Goal: Task Accomplishment & Management: Use online tool/utility

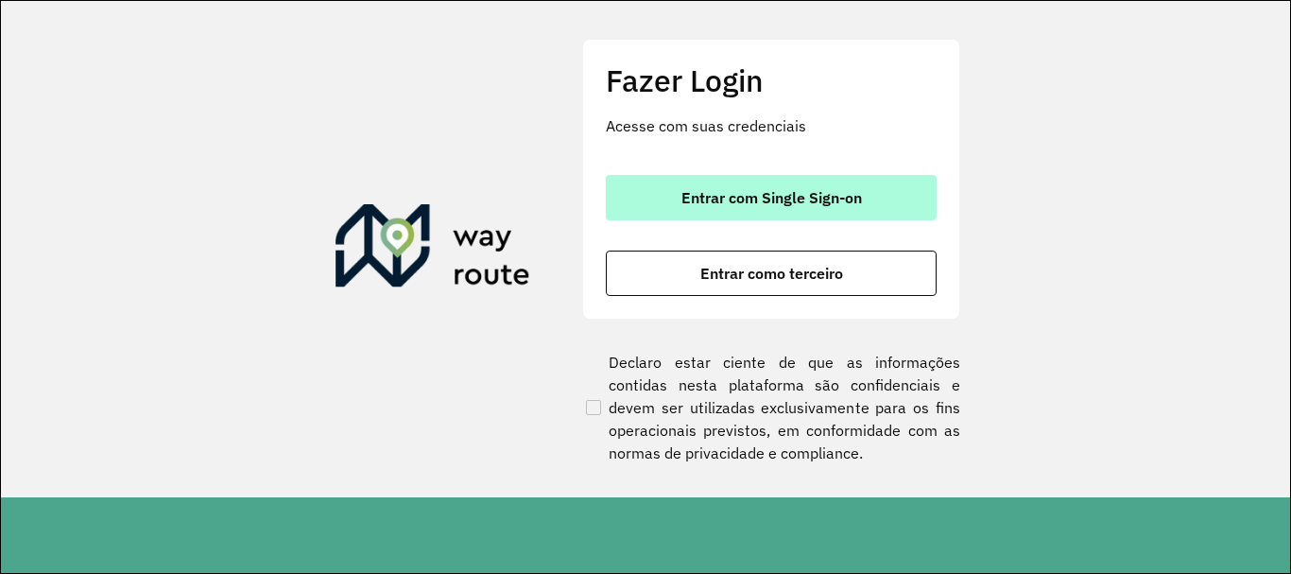
click at [682, 187] on button "Entrar com Single Sign-on" at bounding box center [771, 197] width 331 height 45
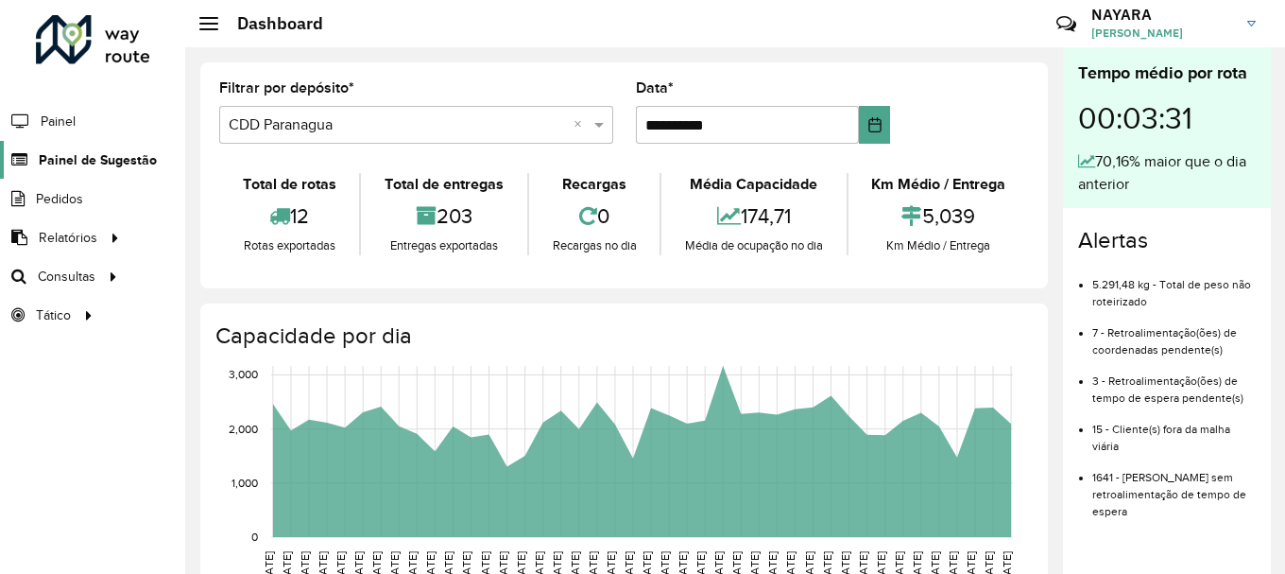
click at [126, 157] on span "Painel de Sugestão" at bounding box center [98, 160] width 118 height 20
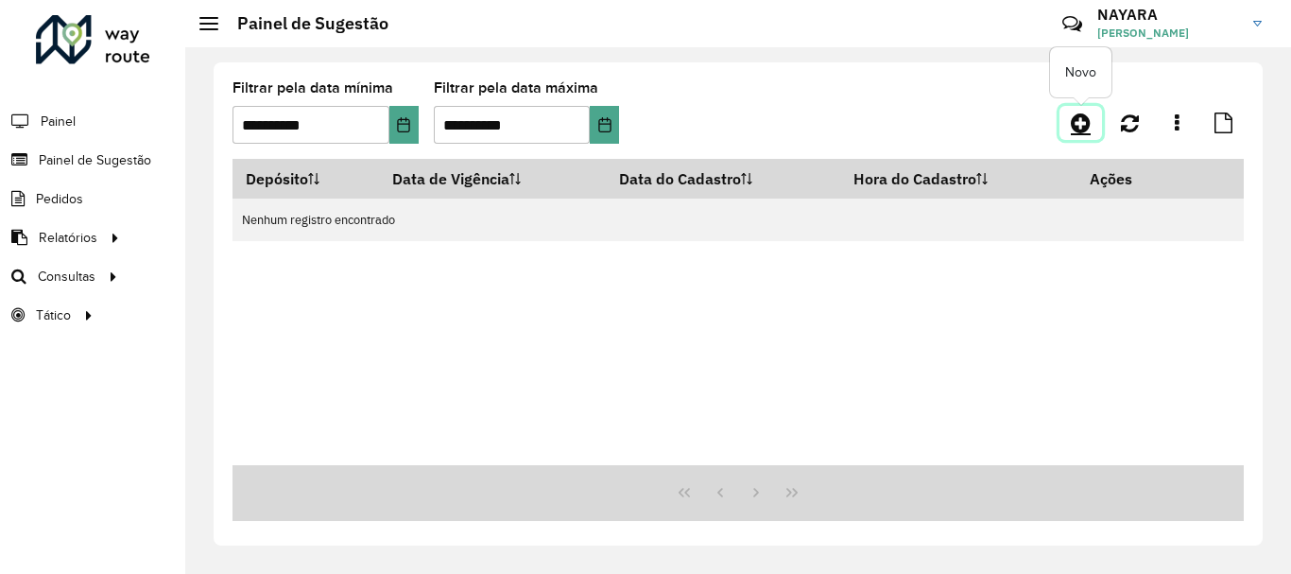
click at [1077, 127] on icon at bounding box center [1080, 122] width 20 height 23
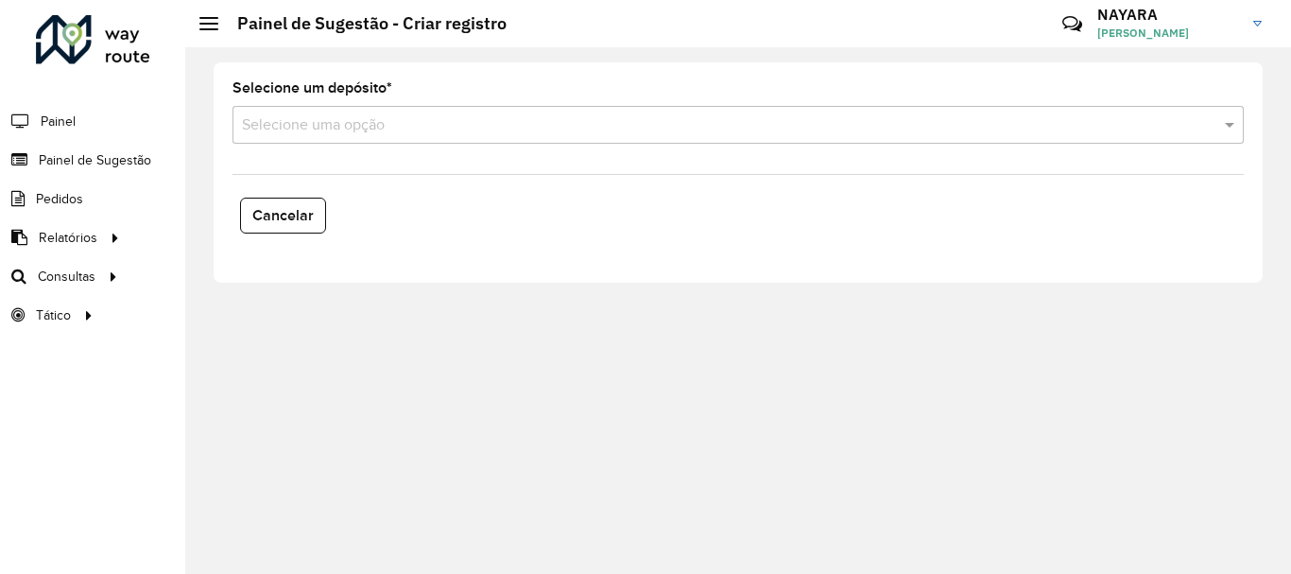
click at [350, 120] on input "text" at bounding box center [719, 125] width 954 height 23
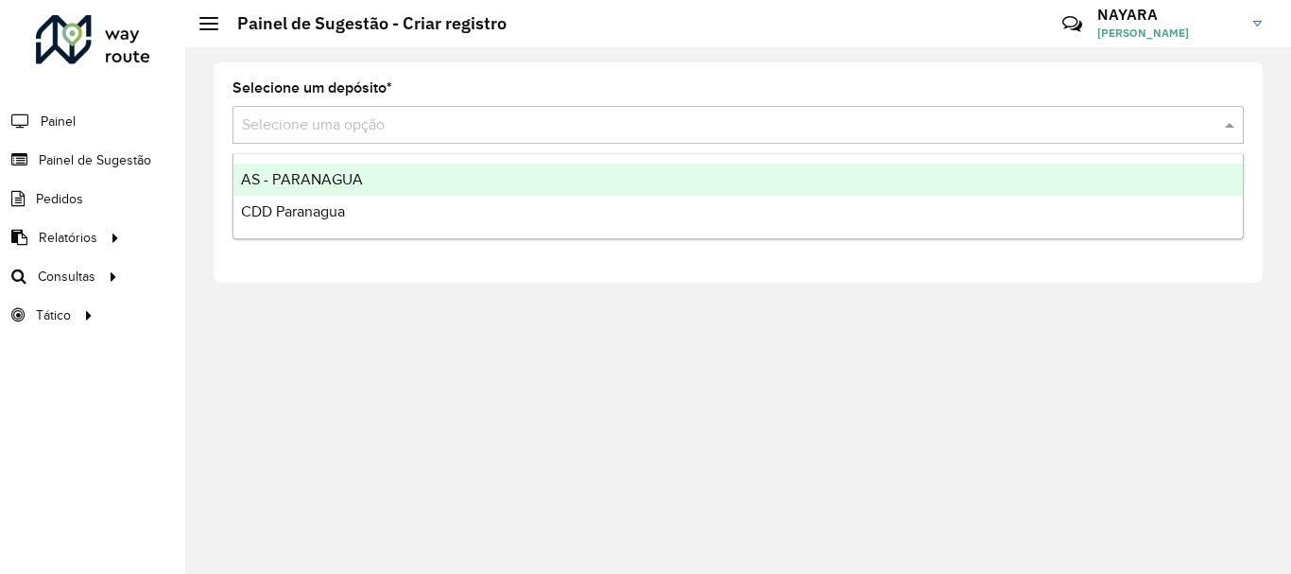
click at [144, 53] on div at bounding box center [93, 39] width 114 height 49
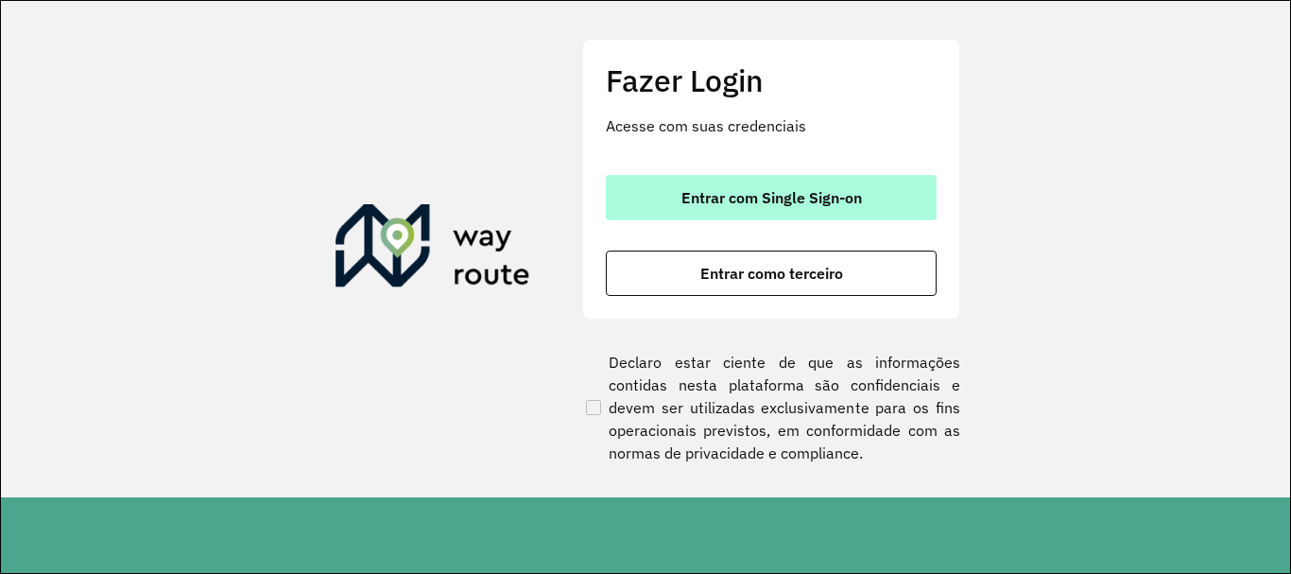
click at [697, 205] on span "Entrar com Single Sign-on" at bounding box center [771, 197] width 180 height 15
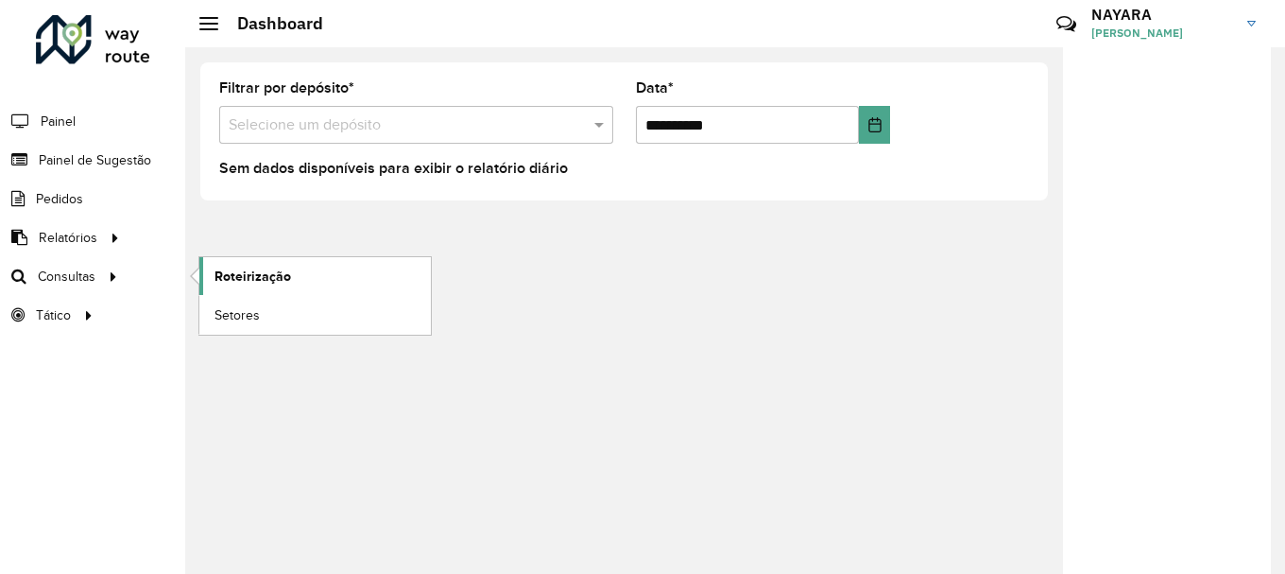
click at [269, 283] on span "Roteirização" at bounding box center [252, 276] width 77 height 20
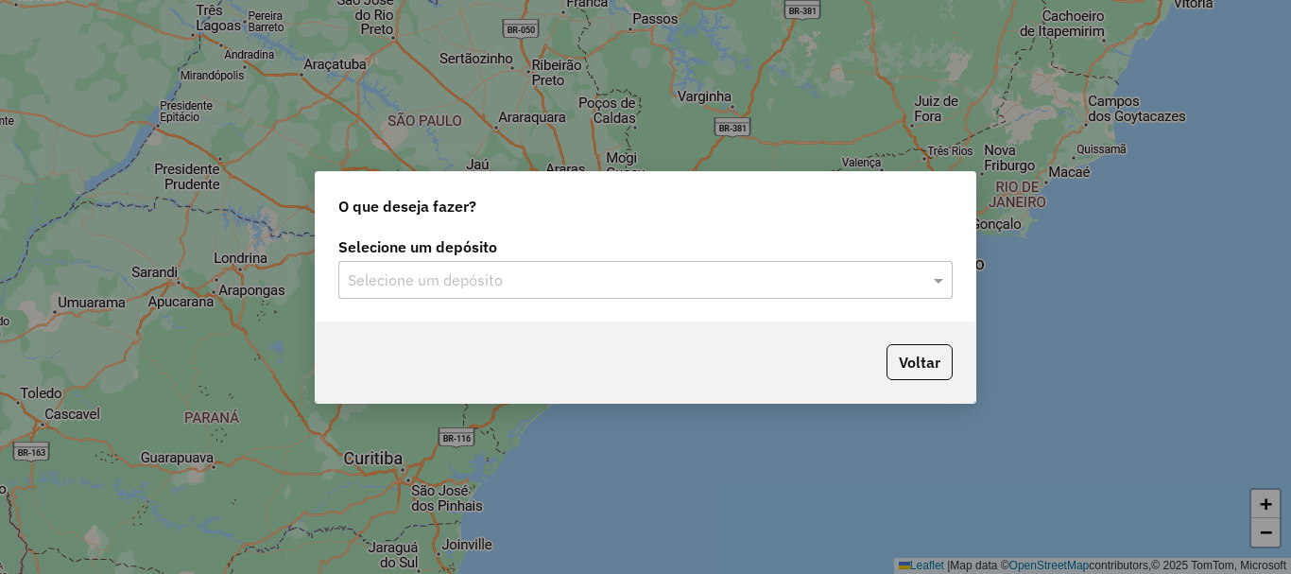
click at [557, 302] on div "Selecione um depósito Selecione um depósito" at bounding box center [645, 276] width 659 height 89
click at [556, 280] on input "text" at bounding box center [626, 280] width 557 height 23
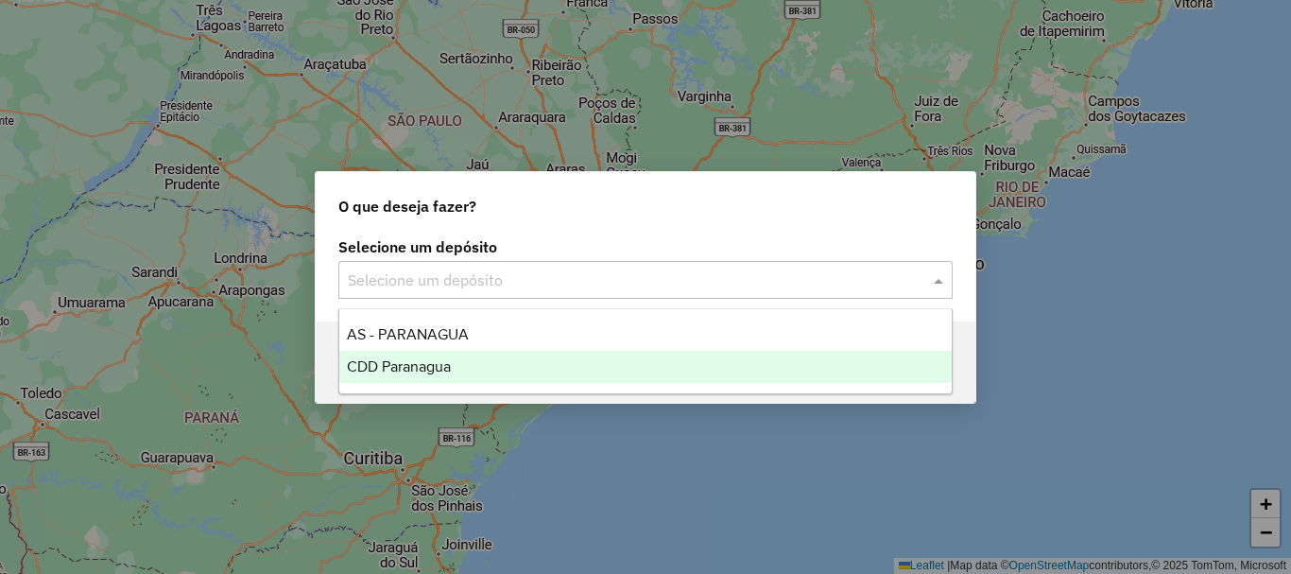
click at [380, 353] on div "CDD Paranagua" at bounding box center [645, 367] width 612 height 32
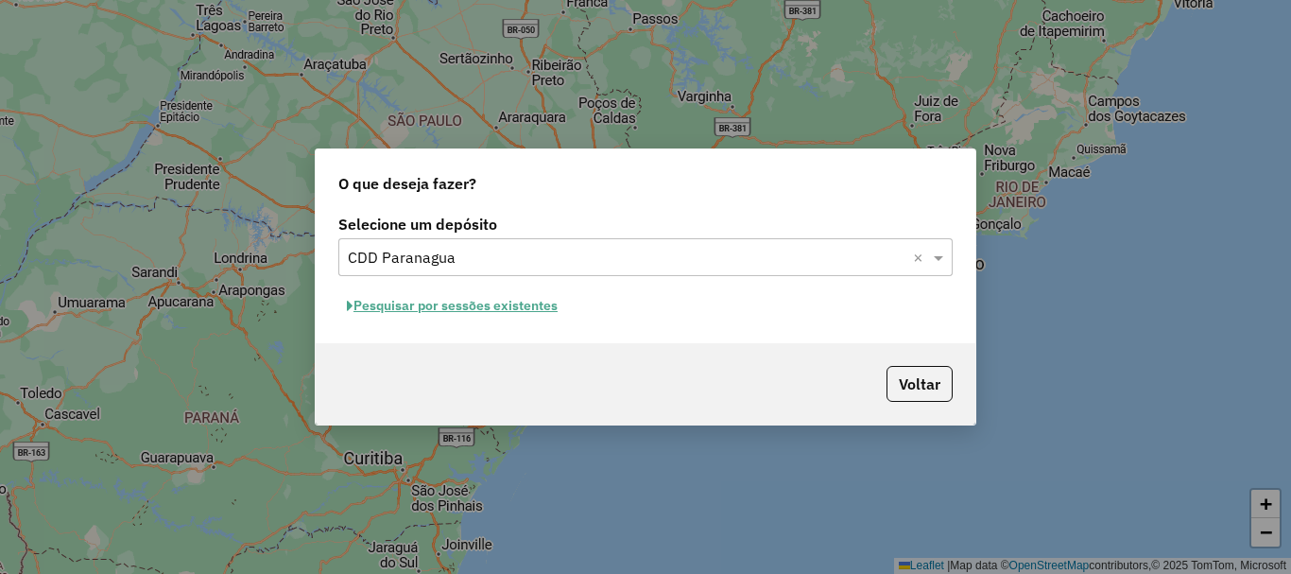
click at [459, 308] on button "Pesquisar por sessões existentes" at bounding box center [452, 305] width 228 height 29
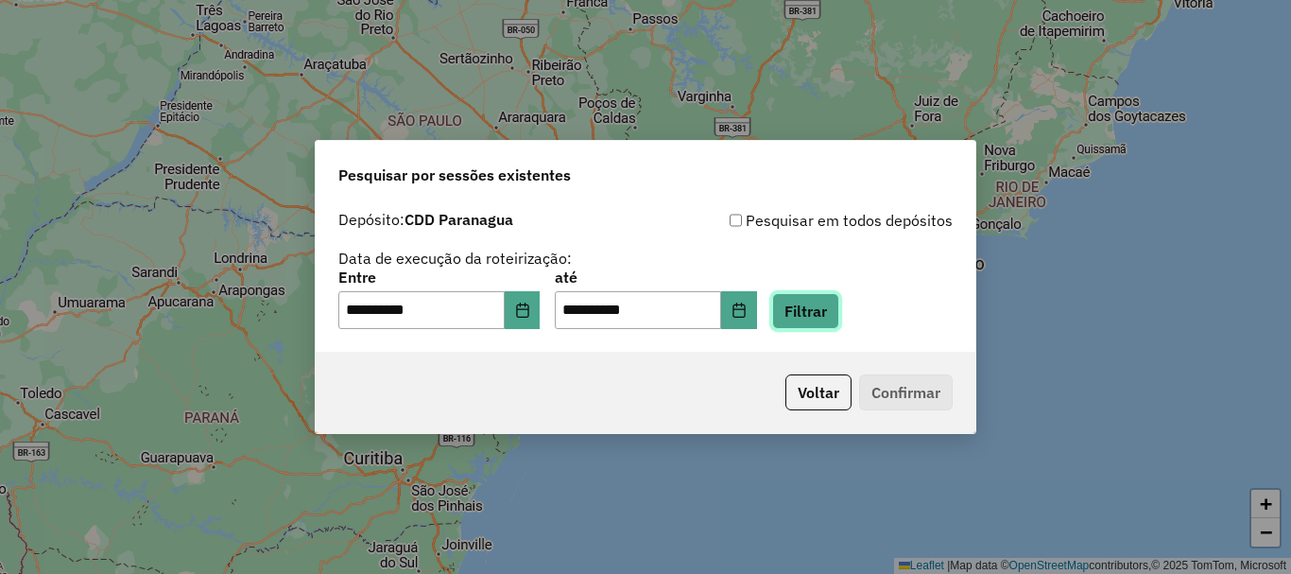
click at [832, 303] on button "Filtrar" at bounding box center [805, 311] width 67 height 36
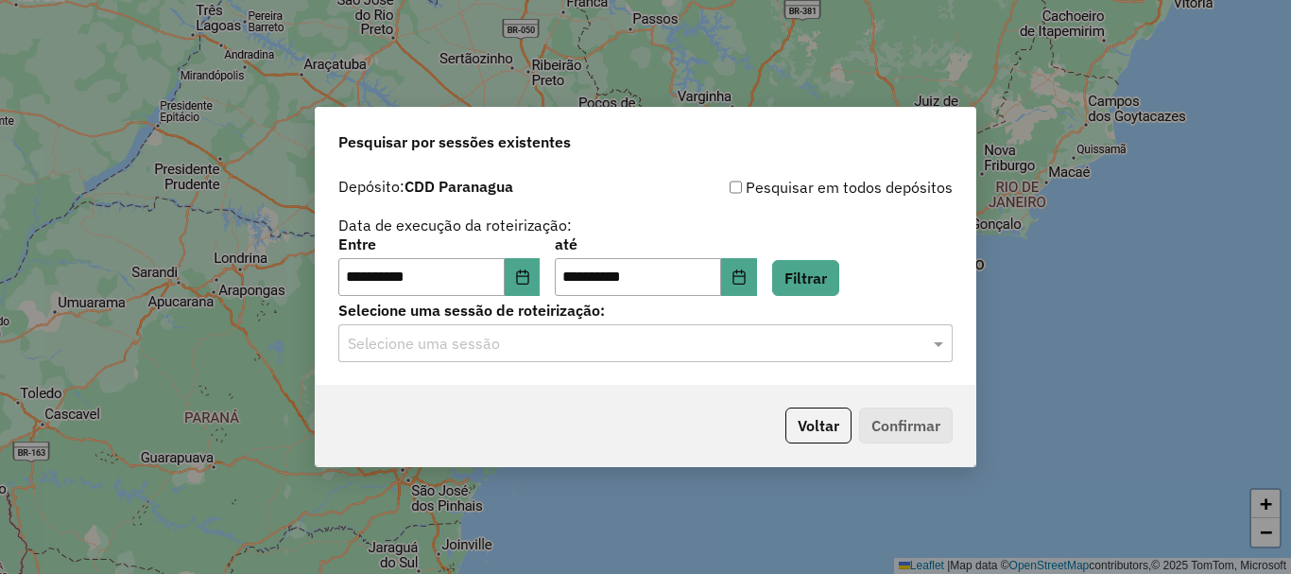
click at [438, 345] on input "text" at bounding box center [626, 344] width 557 height 23
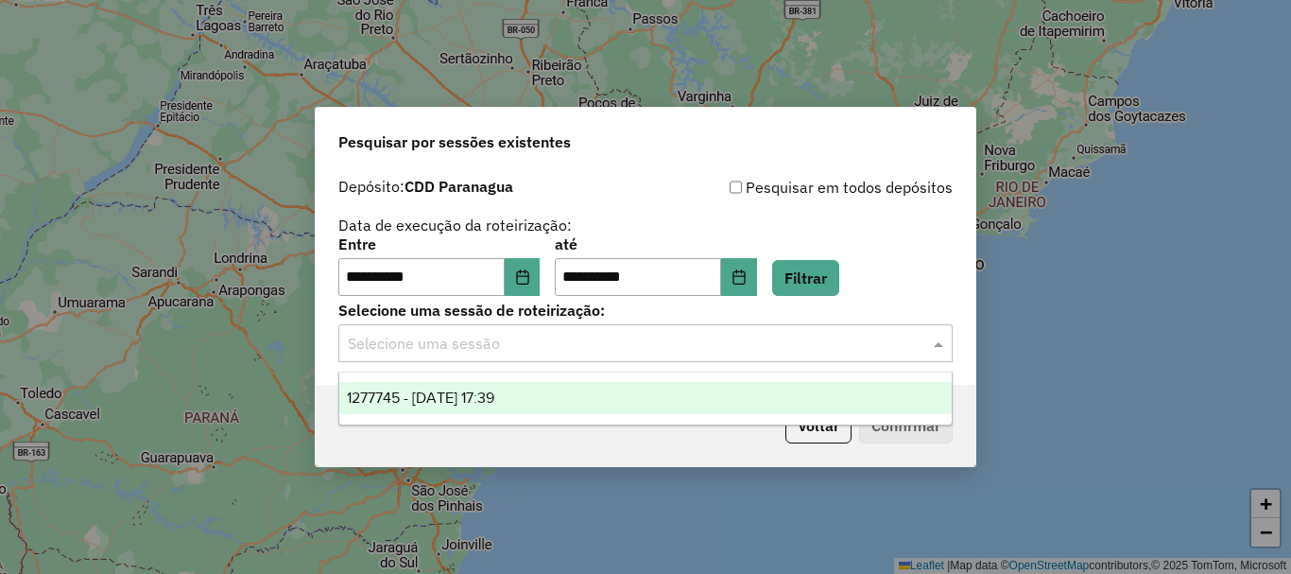
click at [465, 394] on span "1277745 - [DATE] 17:39" at bounding box center [420, 397] width 147 height 16
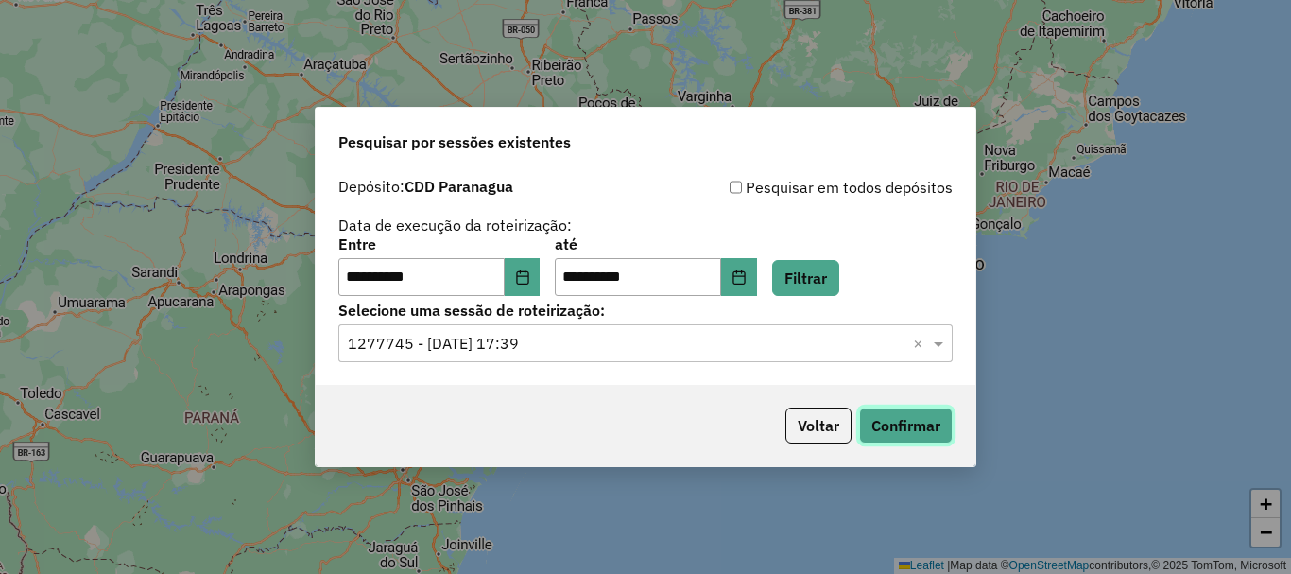
click at [949, 428] on button "Confirmar" at bounding box center [906, 425] width 94 height 36
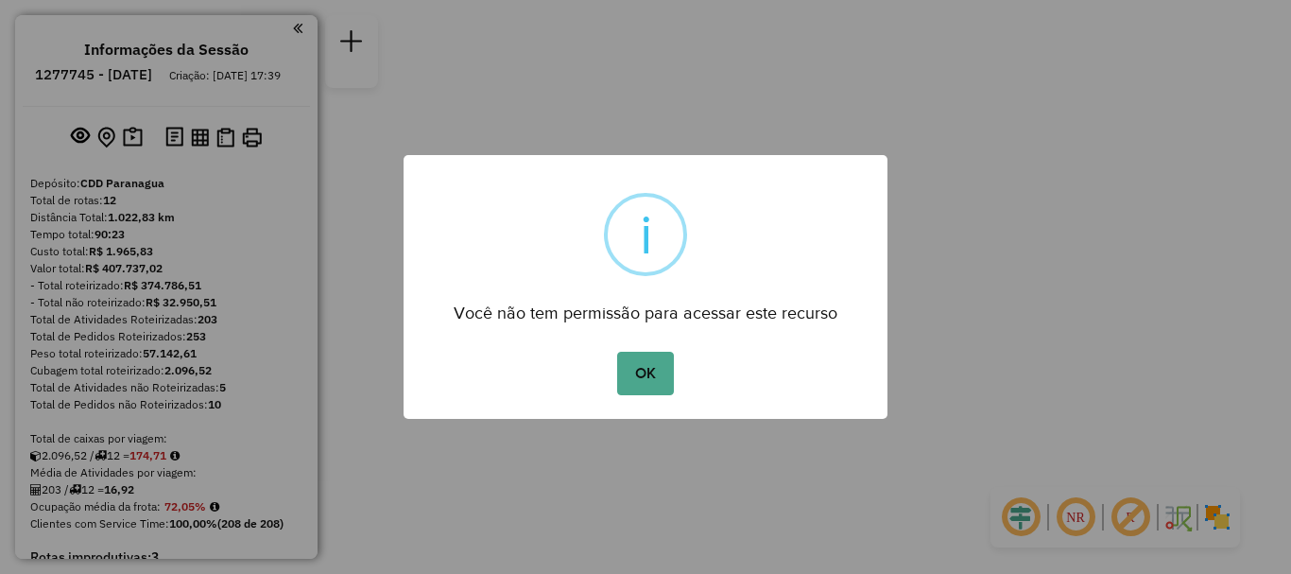
click at [617, 351] on button "OK" at bounding box center [645, 372] width 56 height 43
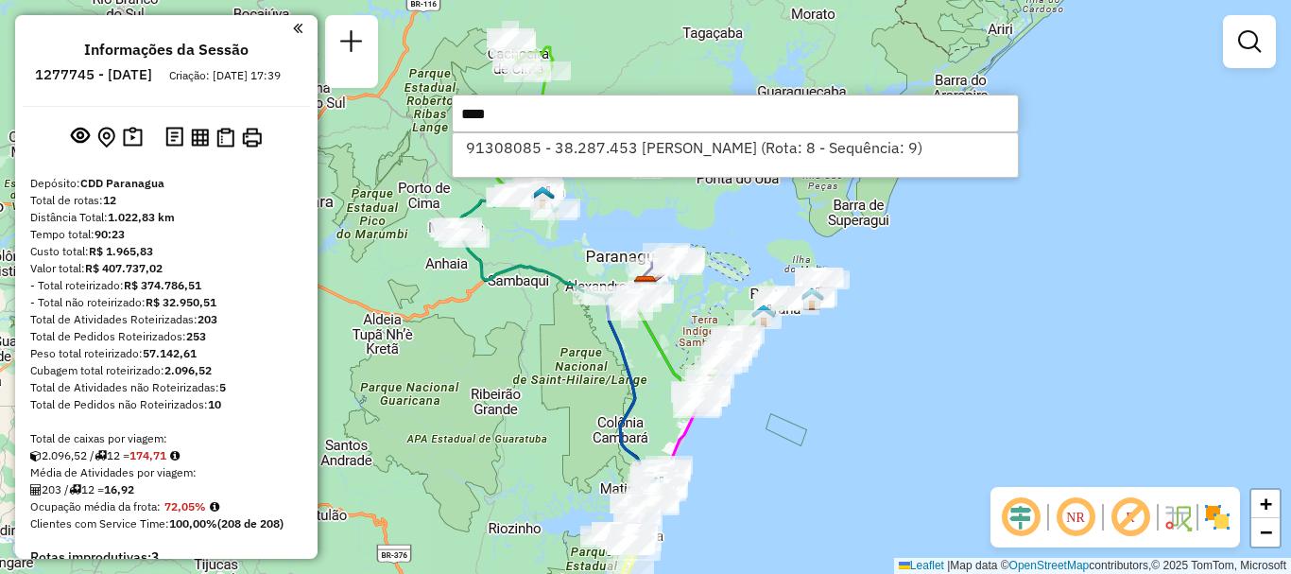
type input "****"
drag, startPoint x: 79, startPoint y: 82, endPoint x: 145, endPoint y: 80, distance: 65.2
click at [145, 80] on ul "Informações da Sessão 1277745 - [DATE] Criação: [DATE] 17:39" at bounding box center [166, 66] width 287 height 50
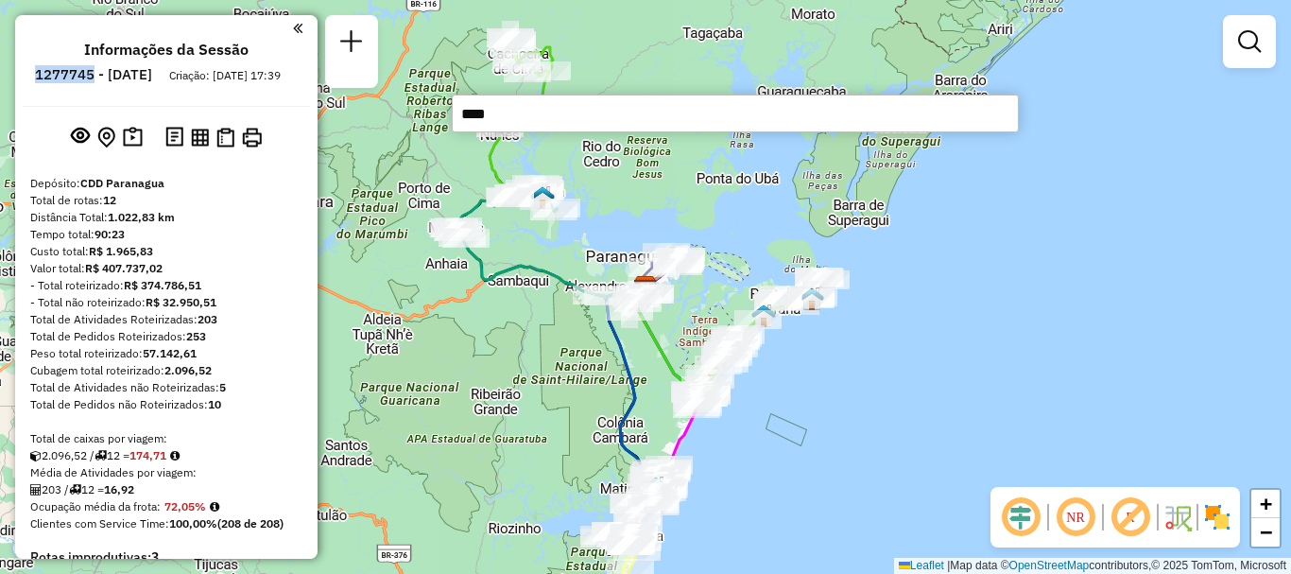
copy h6 "1277745"
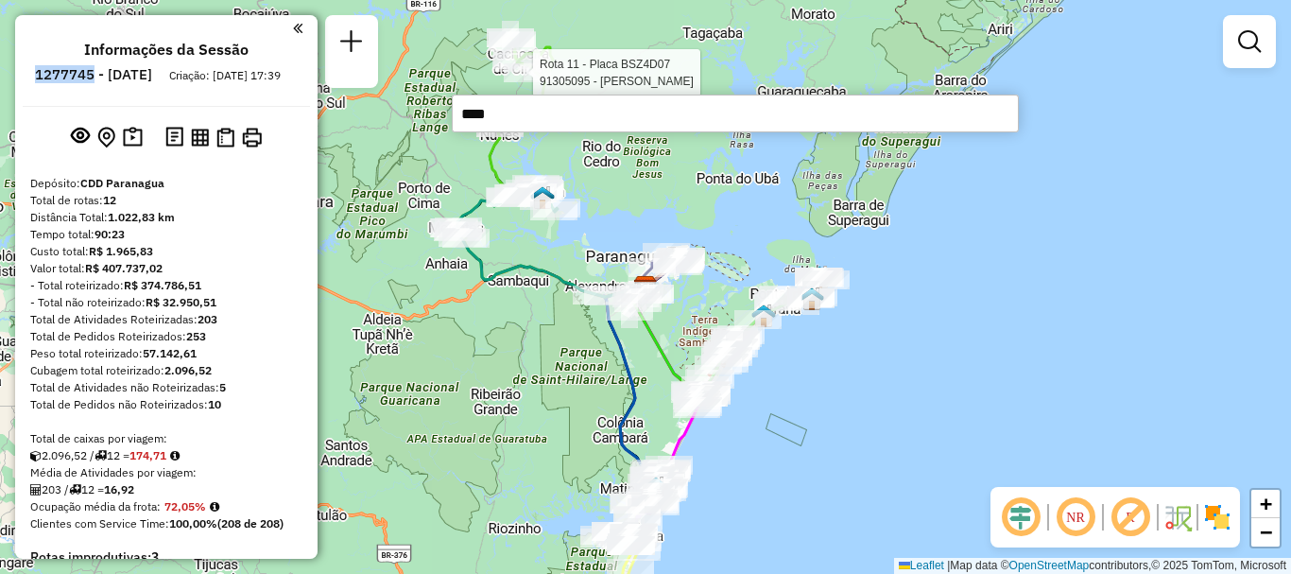
select select "**********"
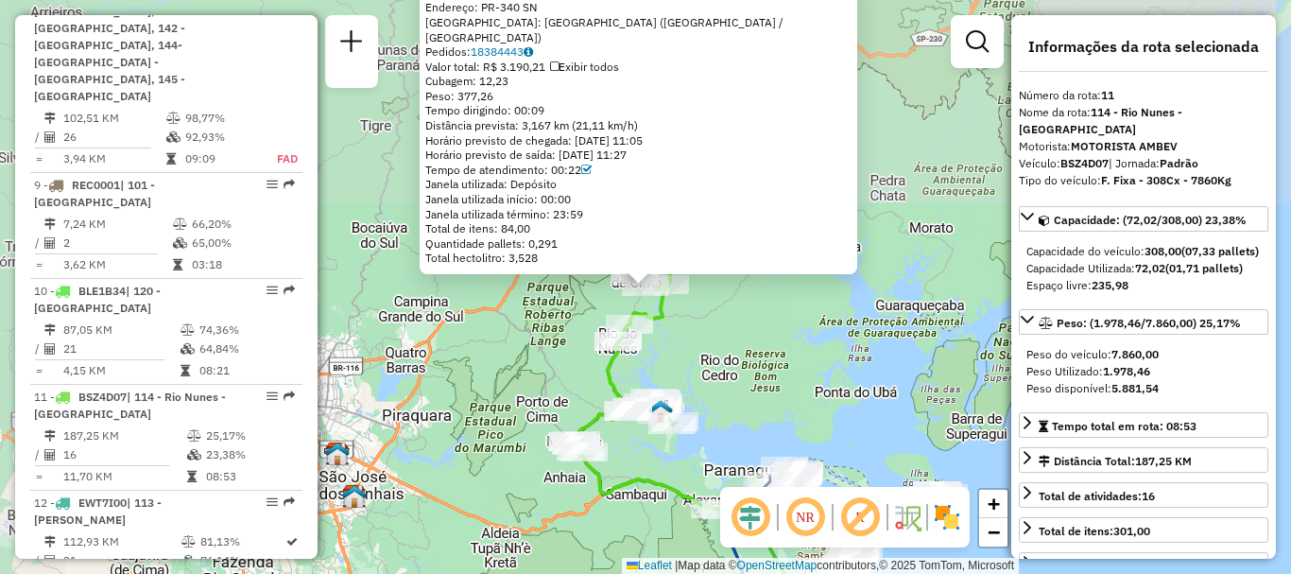
scroll to position [1901, 0]
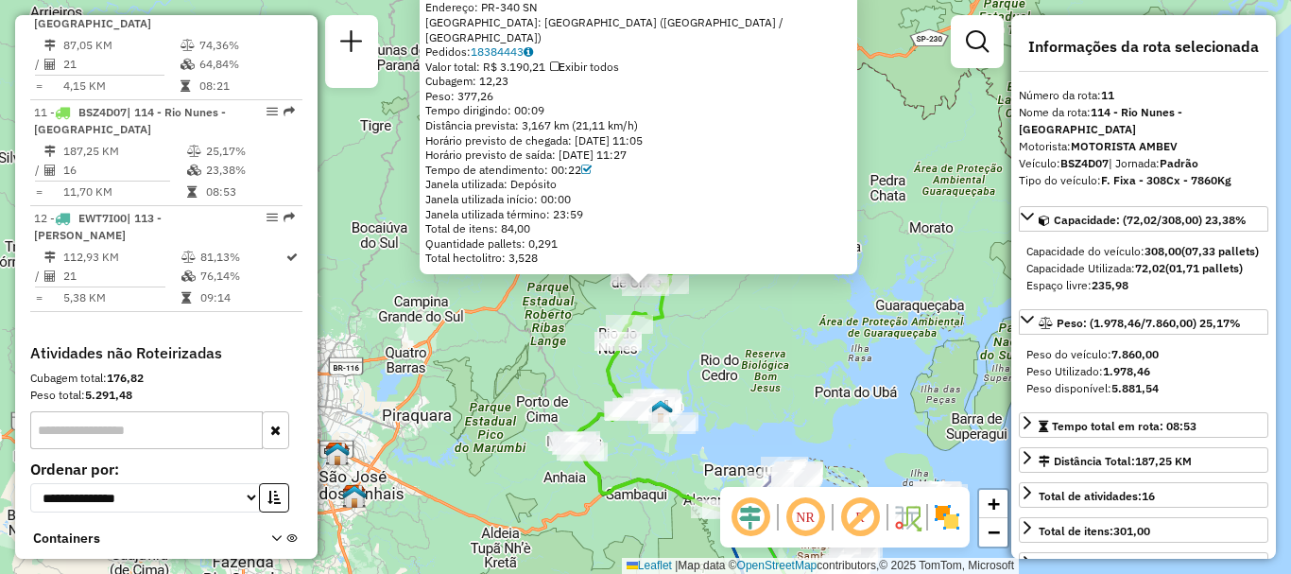
click at [849, 400] on div "91305095 - [PERSON_NAME] Endereço: PR-340 SN Bairro: [GEOGRAPHIC_DATA] ([GEOGRA…" at bounding box center [645, 287] width 1291 height 574
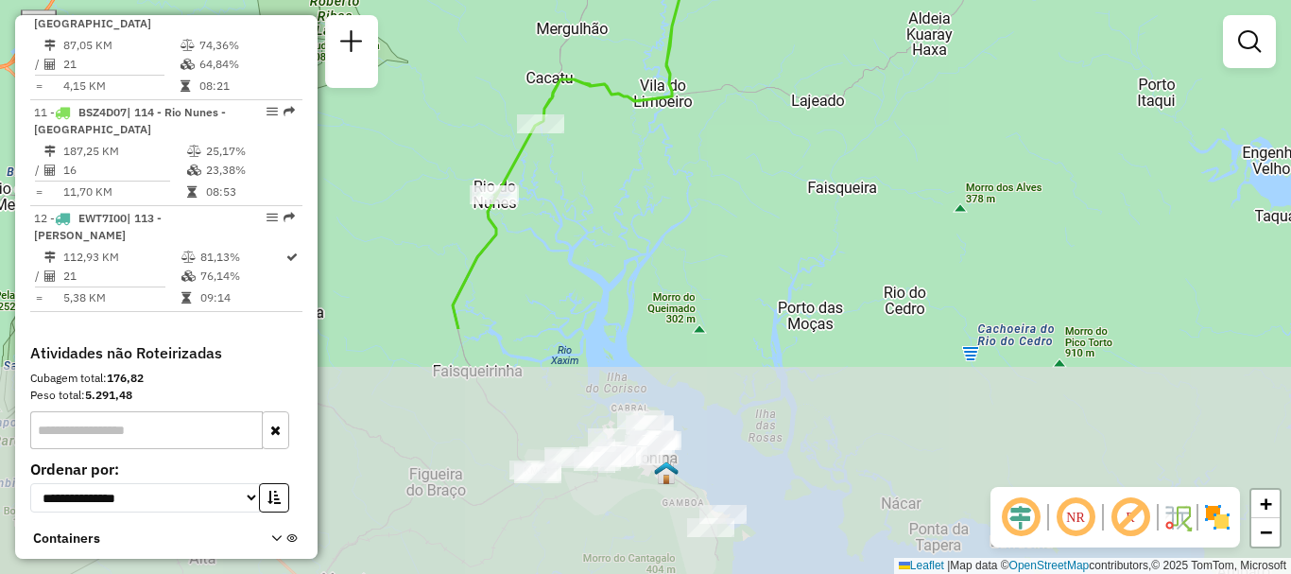
drag, startPoint x: 650, startPoint y: 437, endPoint x: 668, endPoint y: 125, distance: 313.3
click at [668, 125] on div "Janela de atendimento Grade de atendimento Capacidade Transportadoras Veículos …" at bounding box center [645, 287] width 1291 height 574
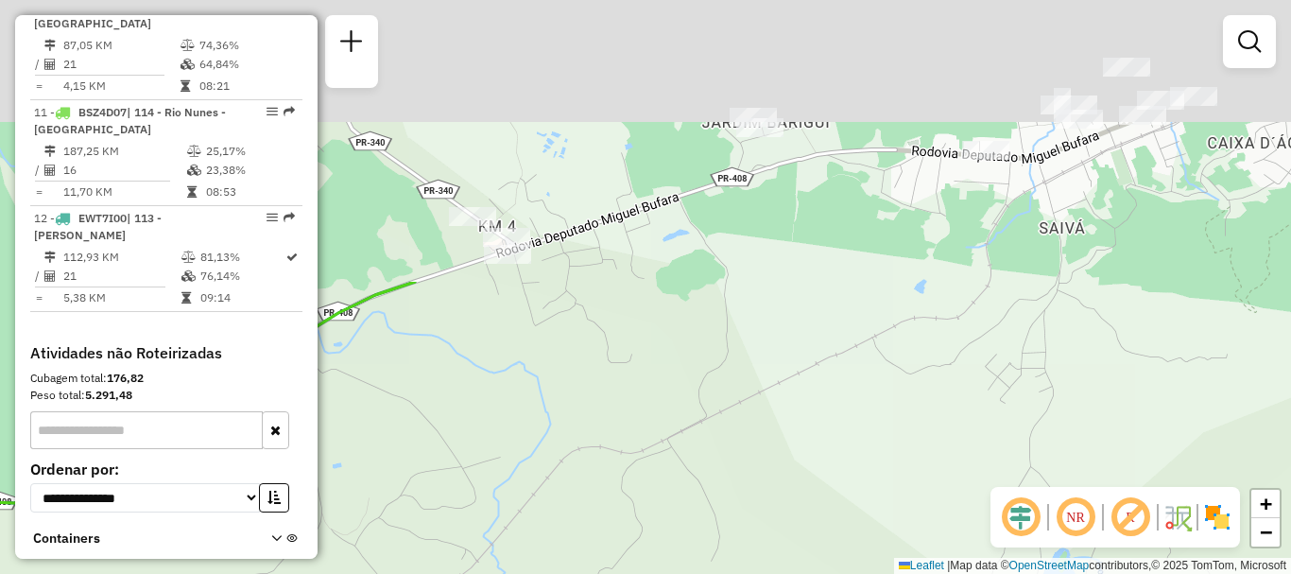
drag, startPoint x: 691, startPoint y: 205, endPoint x: 623, endPoint y: 468, distance: 271.3
click at [626, 542] on div "Janela de atendimento Grade de atendimento Capacidade Transportadoras Veículos …" at bounding box center [645, 287] width 1291 height 574
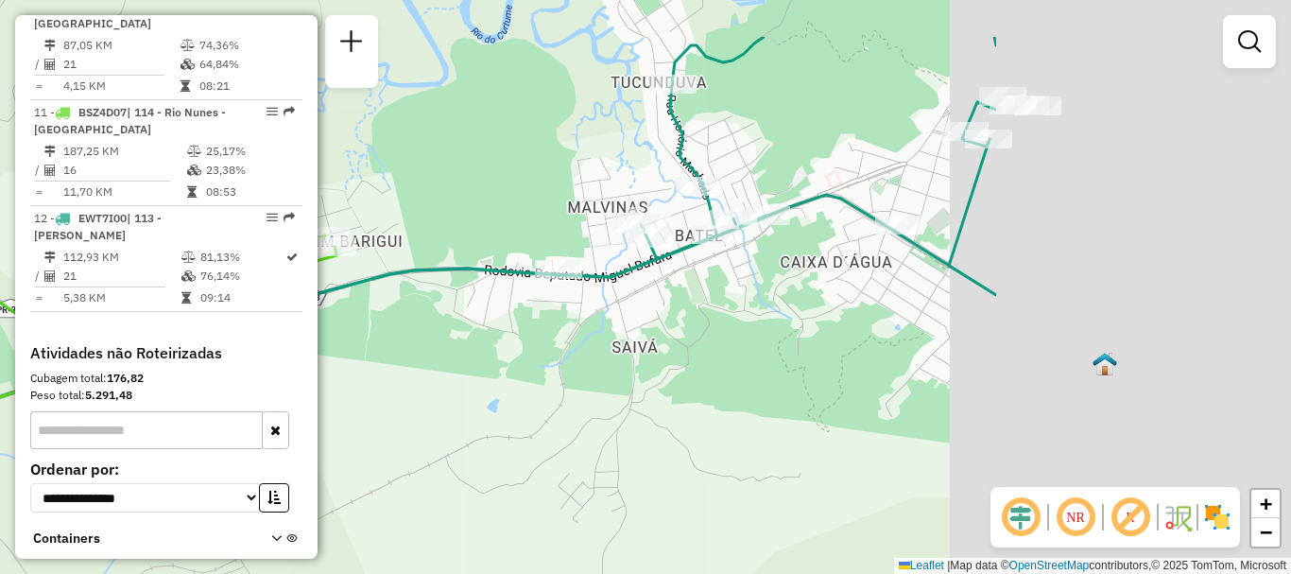
drag, startPoint x: 1183, startPoint y: 281, endPoint x: 734, endPoint y: 389, distance: 461.8
click at [734, 389] on div "Janela de atendimento Grade de atendimento Capacidade Transportadoras Veículos …" at bounding box center [645, 287] width 1291 height 574
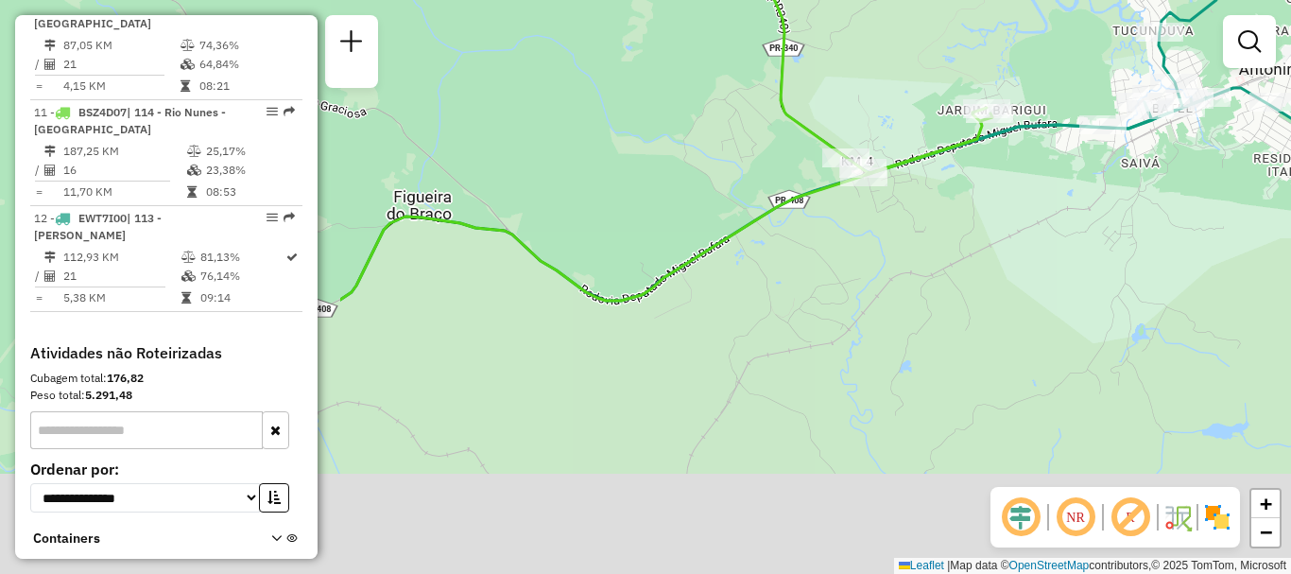
drag, startPoint x: 654, startPoint y: 375, endPoint x: 1124, endPoint y: 163, distance: 516.3
click at [1124, 163] on div "Janela de atendimento Grade de atendimento Capacidade Transportadoras Veículos …" at bounding box center [645, 287] width 1291 height 574
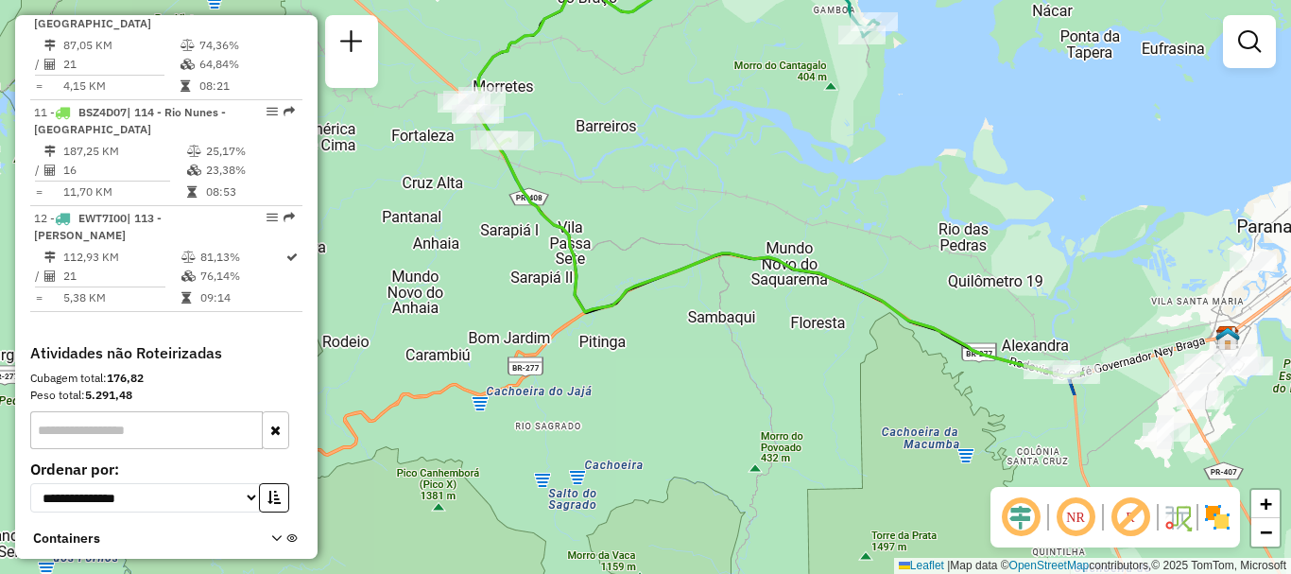
drag, startPoint x: 1067, startPoint y: 306, endPoint x: 726, endPoint y: 69, distance: 415.4
click at [726, 69] on div "Janela de atendimento Grade de atendimento Capacidade Transportadoras Veículos …" at bounding box center [645, 287] width 1291 height 574
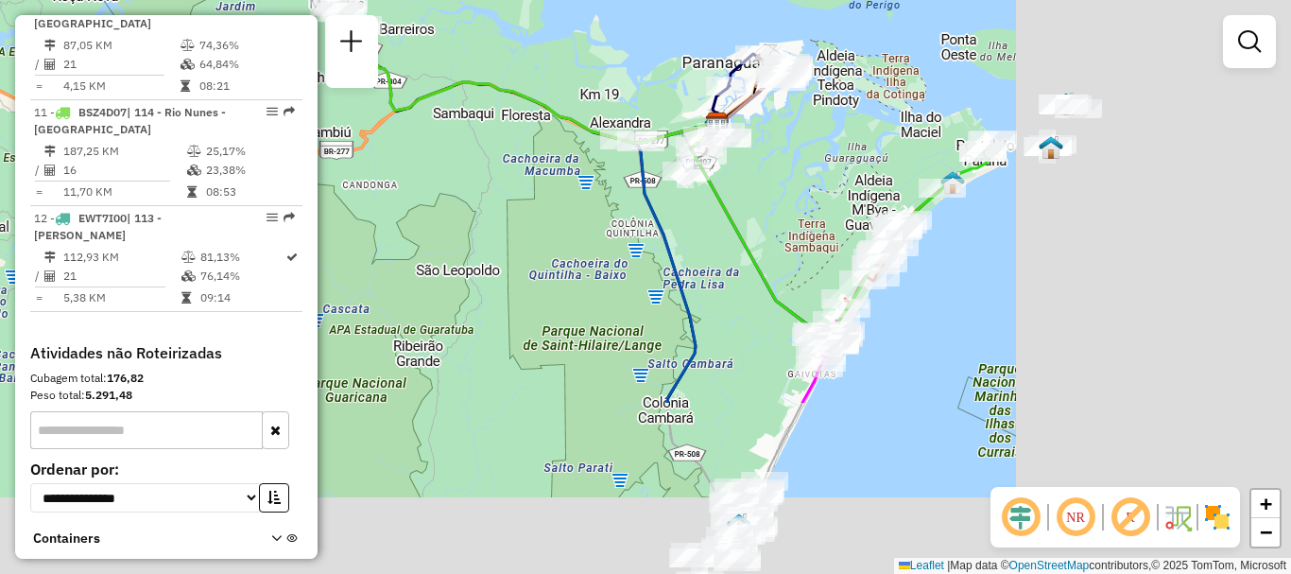
drag, startPoint x: 1160, startPoint y: 432, endPoint x: 691, endPoint y: 195, distance: 526.1
click at [692, 195] on icon at bounding box center [840, 232] width 297 height 216
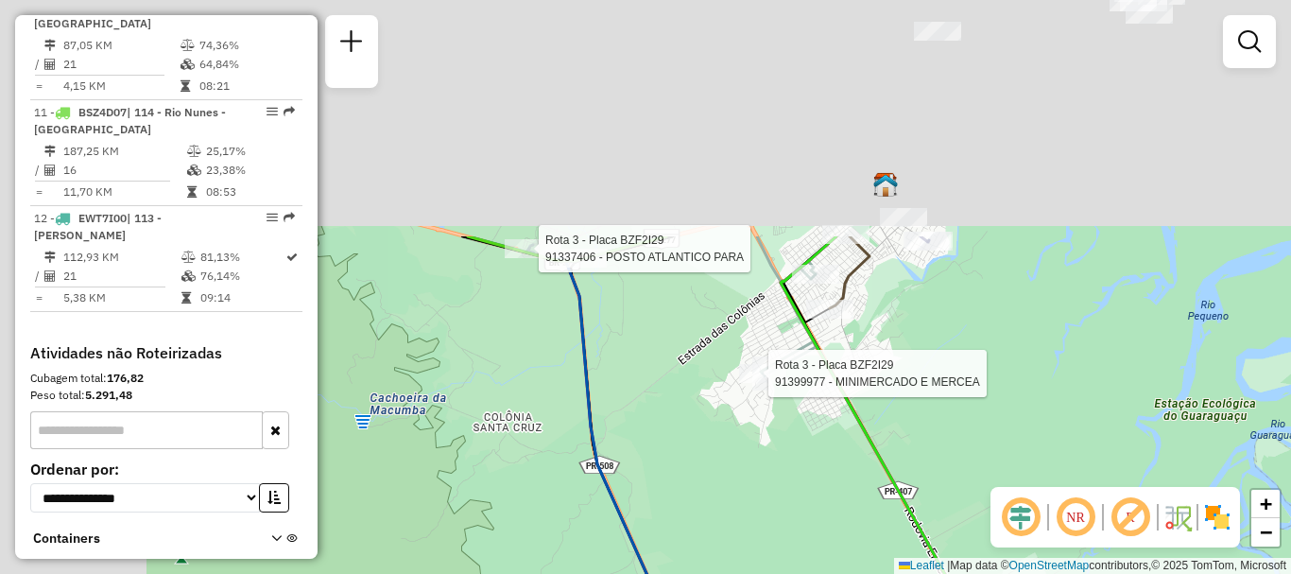
drag, startPoint x: 827, startPoint y: 334, endPoint x: 913, endPoint y: 501, distance: 187.2
click at [913, 501] on icon at bounding box center [1184, 580] width 808 height 688
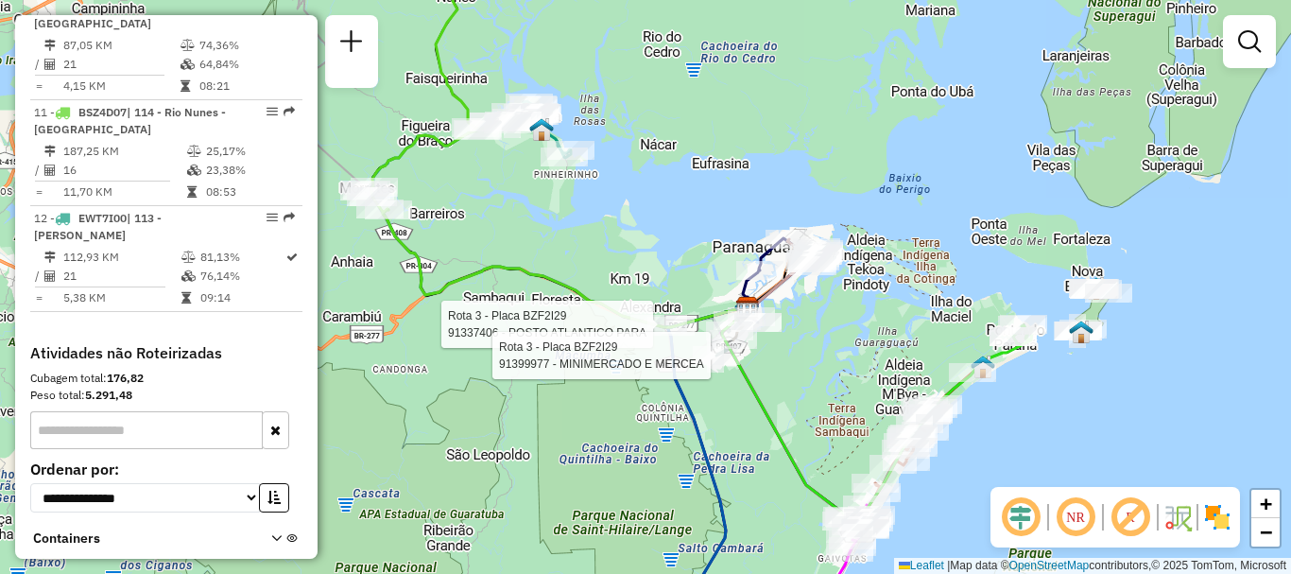
click at [673, 239] on div "Rota 3 - Placa BZF2I29 91337406 - POSTO ATLANTICO PARA Rota 3 - Placa BZF2I29 9…" at bounding box center [645, 287] width 1291 height 574
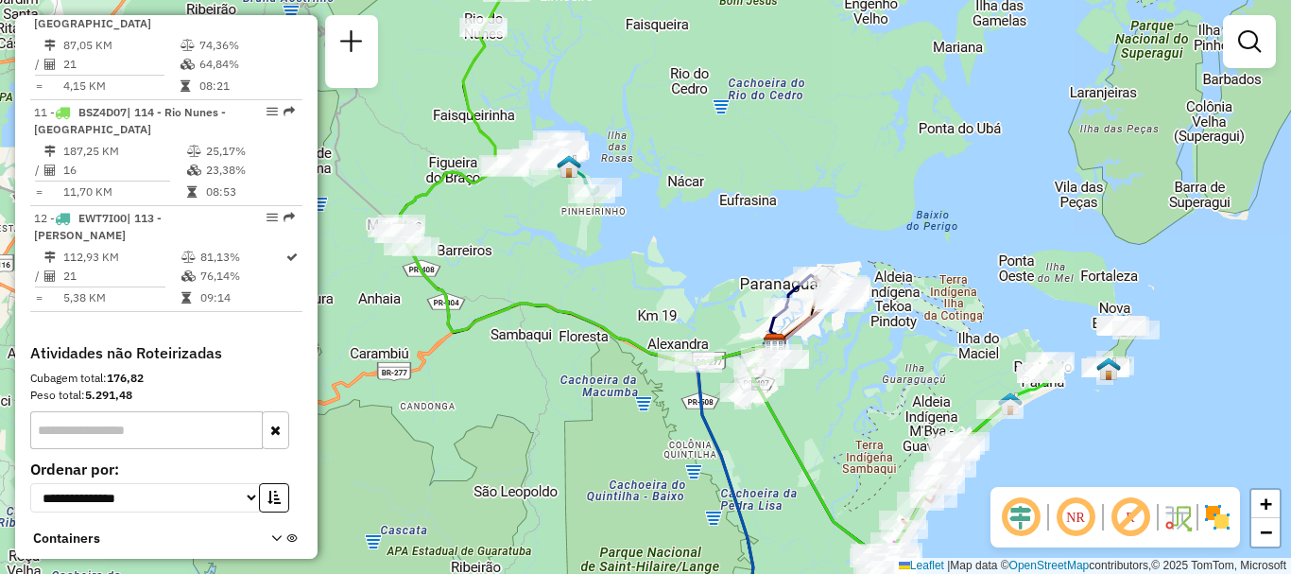
drag, startPoint x: 659, startPoint y: 368, endPoint x: 674, endPoint y: 390, distance: 27.3
click at [674, 390] on div "Janela de atendimento Grade de atendimento Capacidade Transportadoras Veículos …" at bounding box center [645, 287] width 1291 height 574
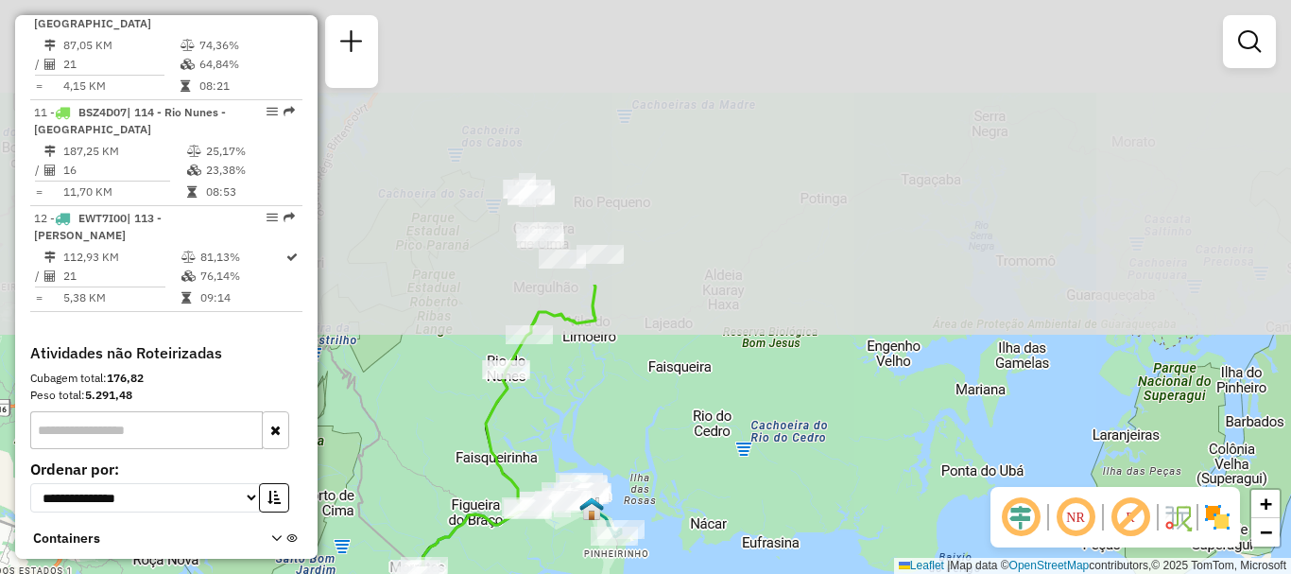
drag, startPoint x: 713, startPoint y: 91, endPoint x: 738, endPoint y: 440, distance: 350.4
click at [738, 440] on div "Janela de atendimento Grade de atendimento Capacidade Transportadoras Veículos …" at bounding box center [645, 287] width 1291 height 574
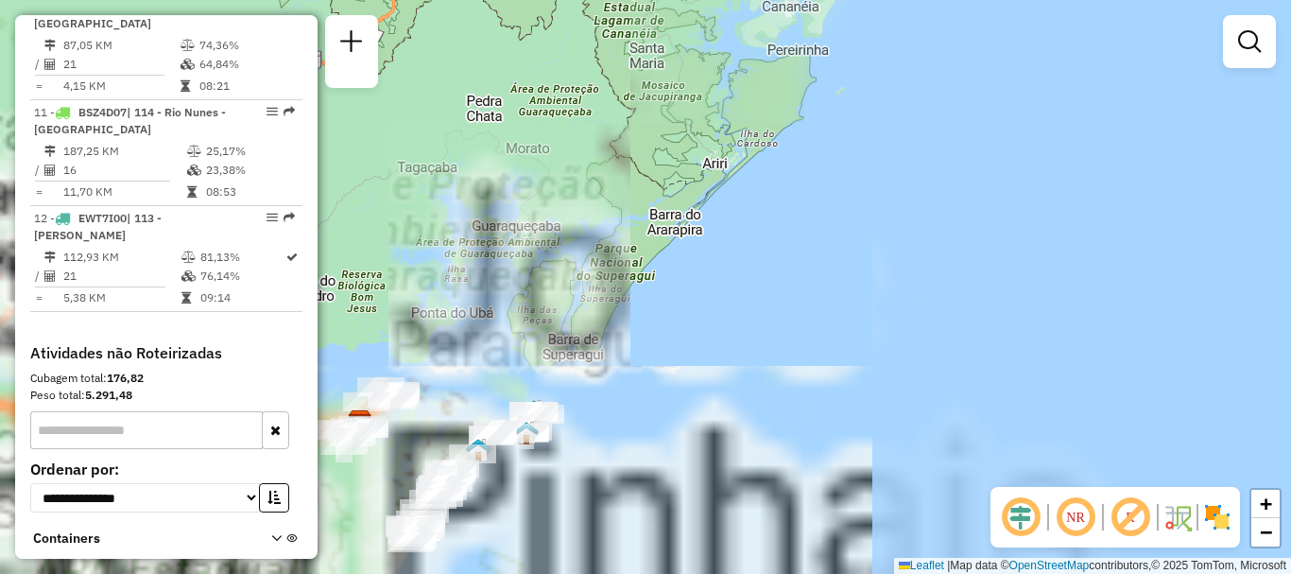
drag, startPoint x: 610, startPoint y: 405, endPoint x: 598, endPoint y: 119, distance: 286.5
click at [600, 101] on div "Janela de atendimento Grade de atendimento Capacidade Transportadoras Veículos …" at bounding box center [645, 287] width 1291 height 574
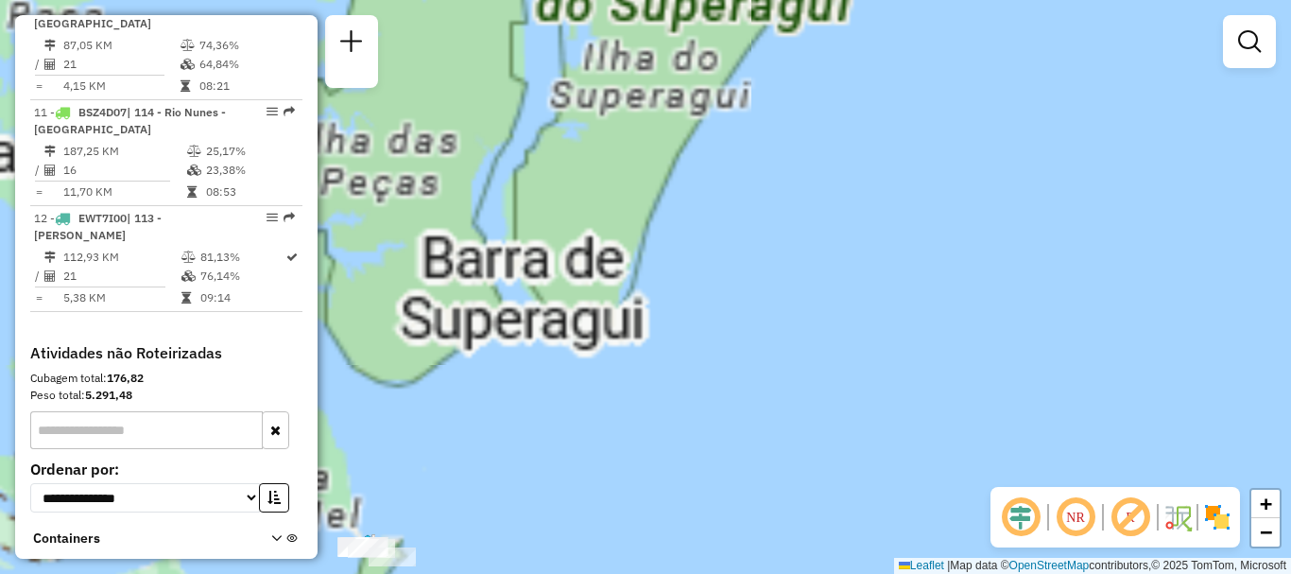
drag, startPoint x: 507, startPoint y: 312, endPoint x: 565, endPoint y: 17, distance: 300.4
click at [565, 17] on div "Janela de atendimento Grade de atendimento Capacidade Transportadoras Veículos …" at bounding box center [645, 287] width 1291 height 574
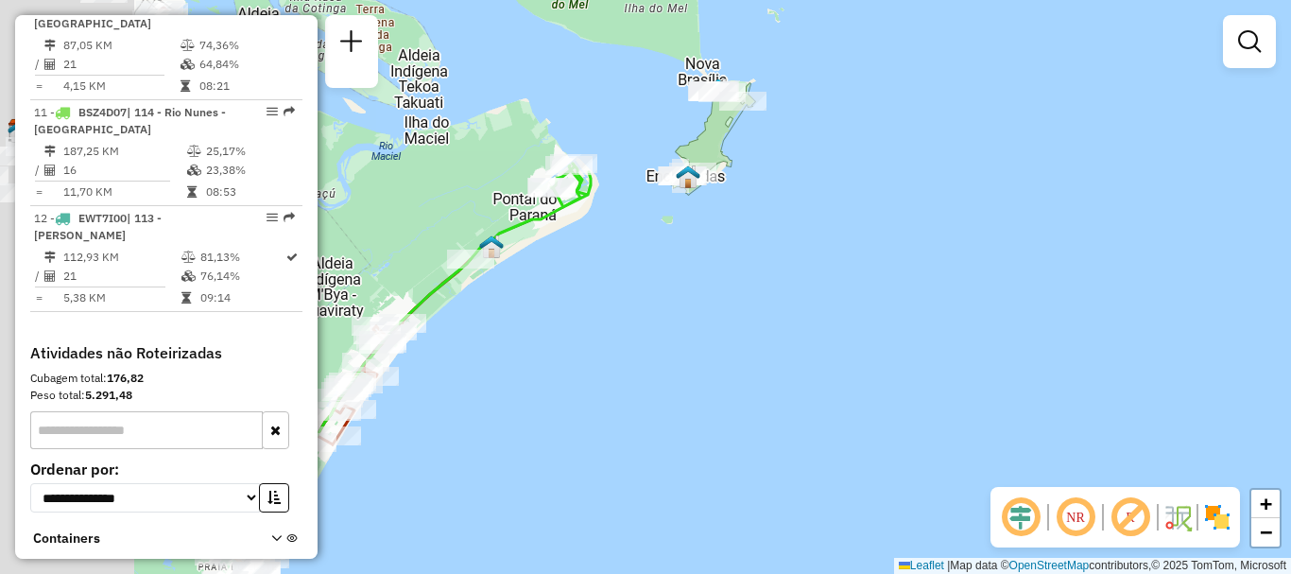
drag, startPoint x: 488, startPoint y: 325, endPoint x: 812, endPoint y: 176, distance: 356.8
click at [812, 176] on div "Janela de atendimento Grade de atendimento Capacidade Transportadoras Veículos …" at bounding box center [645, 287] width 1291 height 574
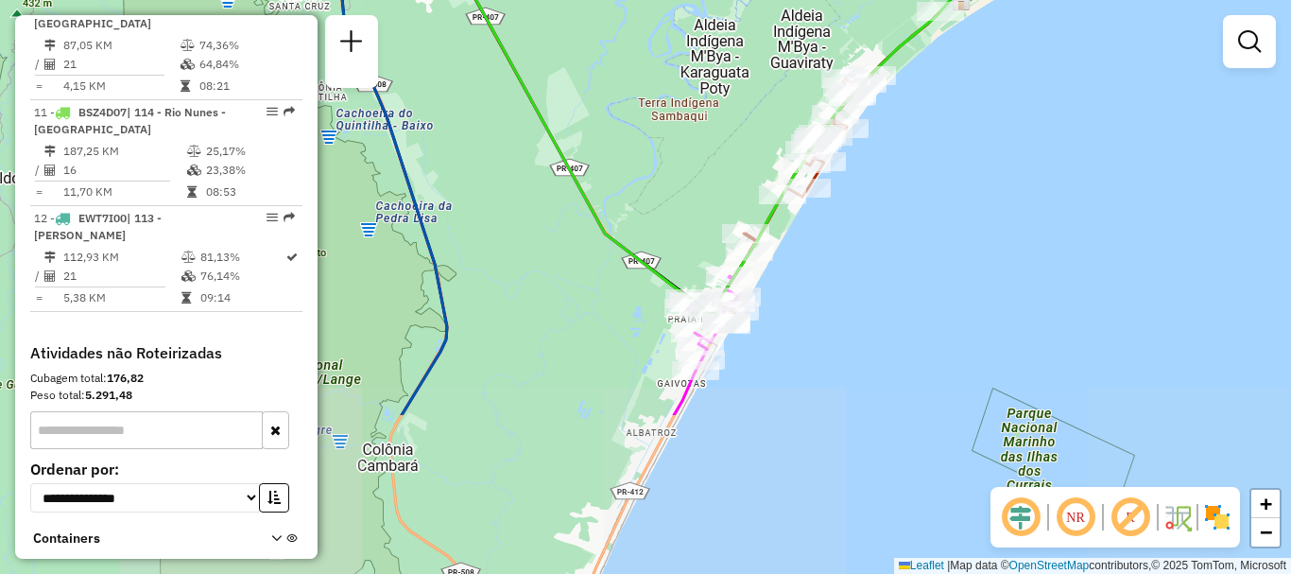
drag, startPoint x: 731, startPoint y: 304, endPoint x: 966, endPoint y: 189, distance: 261.1
click at [1031, 120] on div "Janela de atendimento Grade de atendimento Capacidade Transportadoras Veículos …" at bounding box center [645, 287] width 1291 height 574
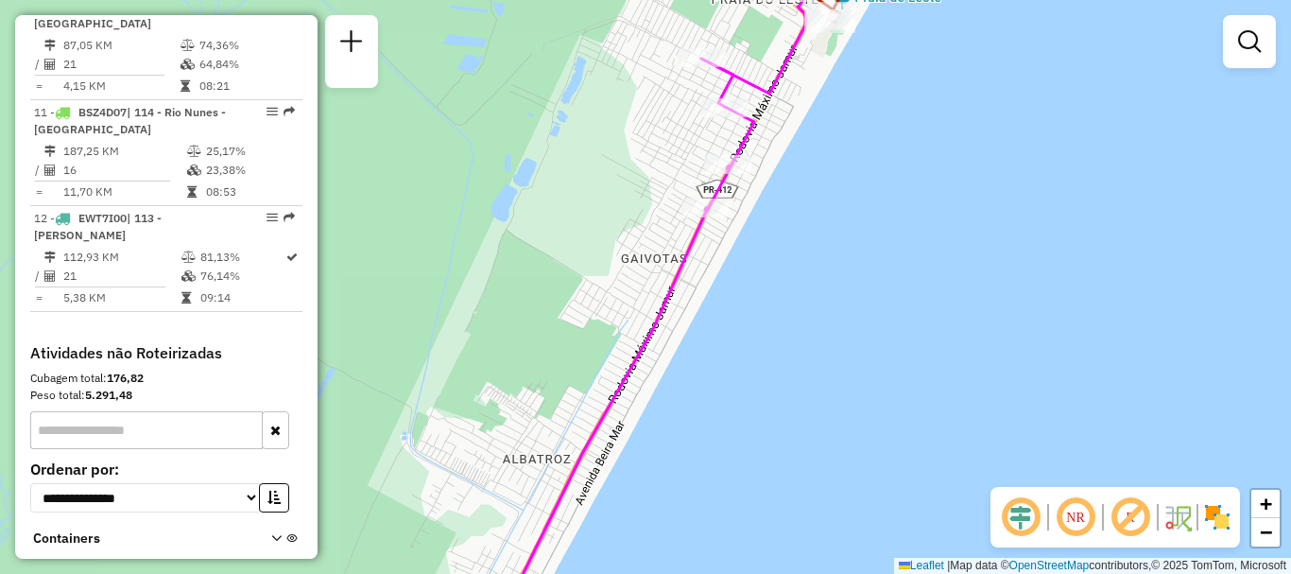
drag, startPoint x: 560, startPoint y: 479, endPoint x: 734, endPoint y: 75, distance: 440.2
click at [732, 81] on icon at bounding box center [665, 286] width 344 height 688
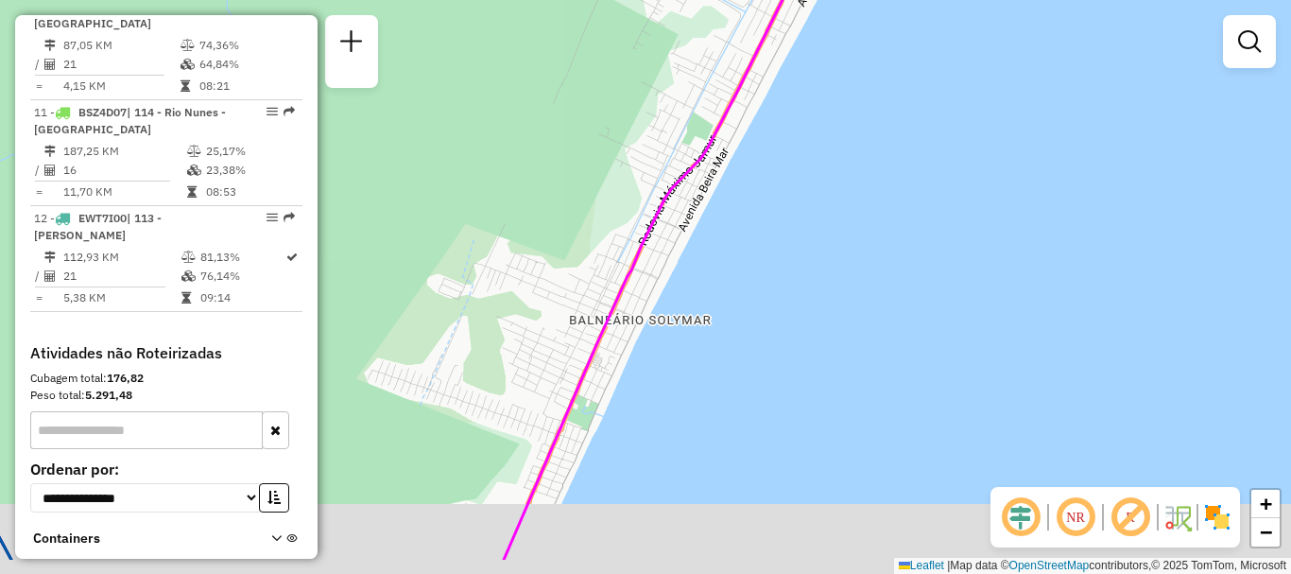
drag, startPoint x: 588, startPoint y: 325, endPoint x: 688, endPoint y: 99, distance: 247.0
click at [688, 99] on div "Janela de atendimento Grade de atendimento Capacidade Transportadoras Veículos …" at bounding box center [645, 287] width 1291 height 574
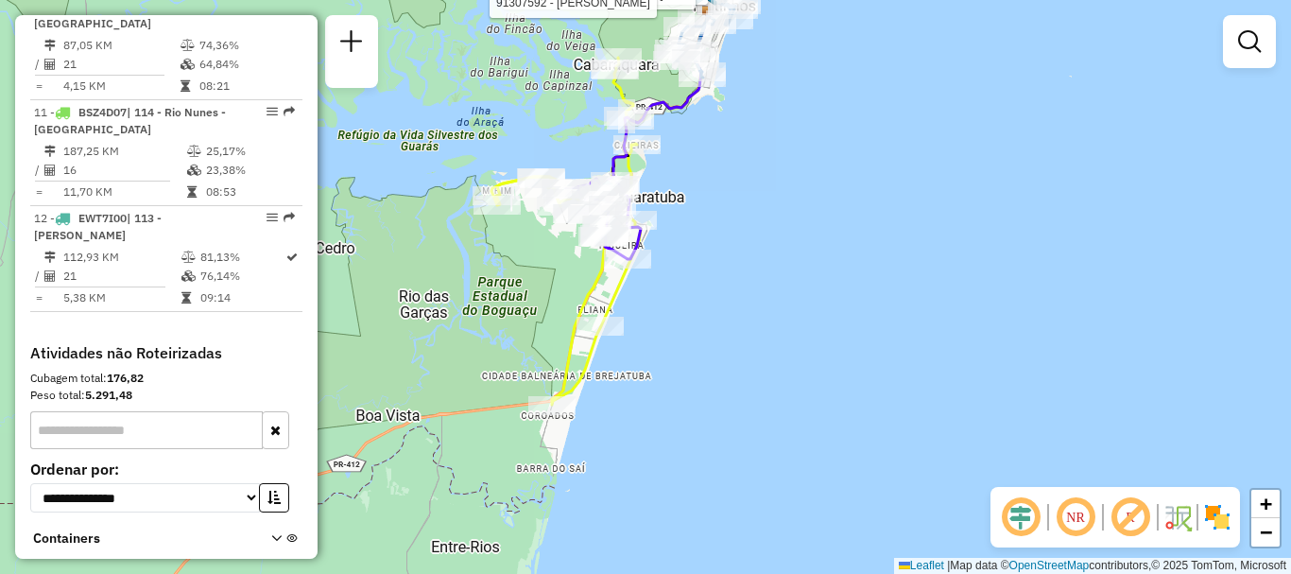
drag, startPoint x: 545, startPoint y: 324, endPoint x: 566, endPoint y: 287, distance: 42.3
click at [566, 287] on div "Rota 8 - Placa BZK8288 91327452 - C ATLANTICO APOS 14 Rota 7 - Placa BSY6I66 91…" at bounding box center [645, 287] width 1291 height 574
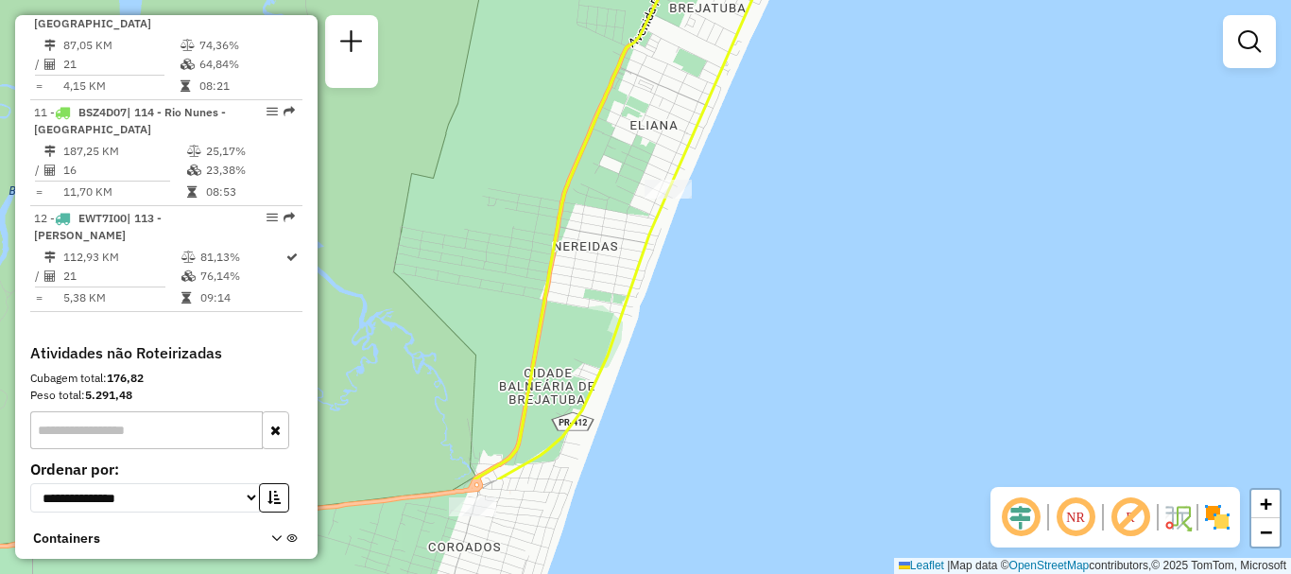
drag, startPoint x: 577, startPoint y: 341, endPoint x: 539, endPoint y: 109, distance: 235.5
click at [539, 109] on div "Rota 8 - Placa BZK8288 91327452 - C ATLANTICO APOS 14 Rota 7 - Placa BSY6I66 91…" at bounding box center [645, 287] width 1291 height 574
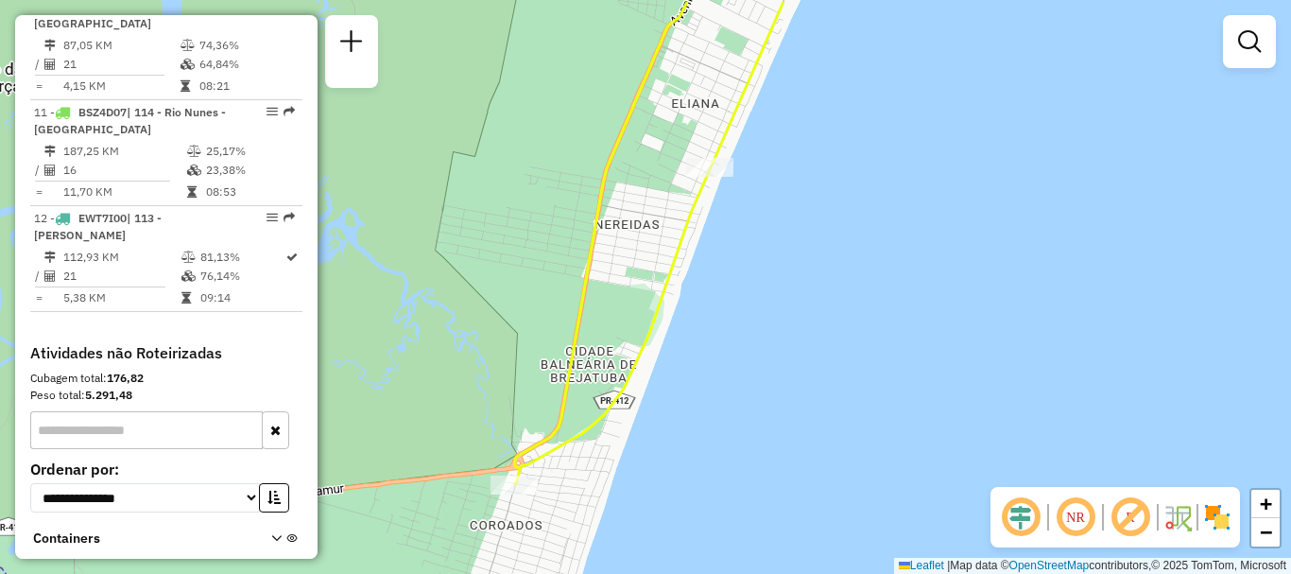
drag, startPoint x: 526, startPoint y: 177, endPoint x: 560, endPoint y: 236, distance: 68.6
click at [560, 236] on div "Rota 8 - Placa BZK8288 91327452 - C ATLANTICO APOS 14 Rota 7 - Placa BSY6I66 91…" at bounding box center [645, 287] width 1291 height 574
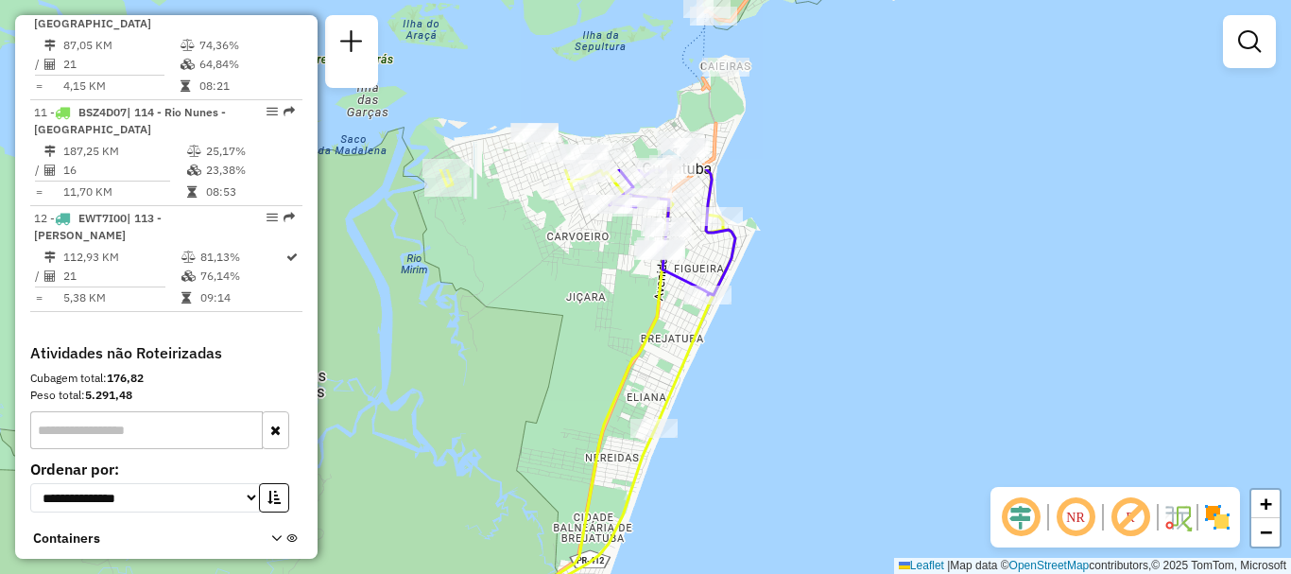
drag, startPoint x: 533, startPoint y: 148, endPoint x: 552, endPoint y: 375, distance: 227.5
click at [552, 375] on div "Rota 8 - Placa BZK8288 91327452 - C ATLANTICO APOS 14 Rota 7 - Placa BSY6I66 91…" at bounding box center [645, 287] width 1291 height 574
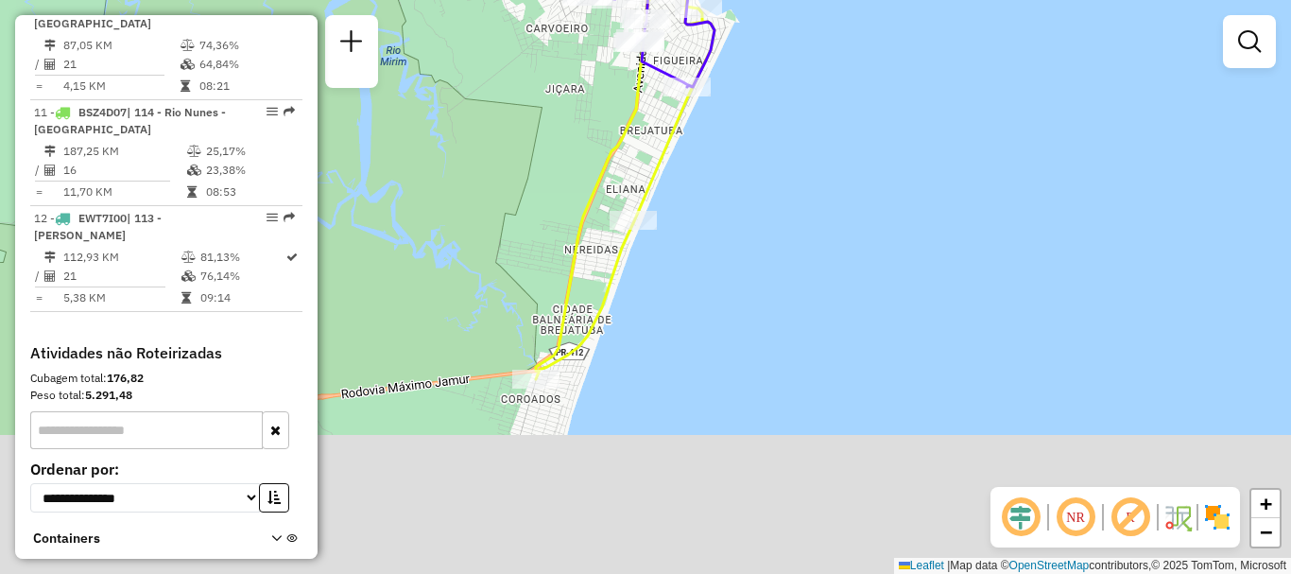
drag, startPoint x: 621, startPoint y: 401, endPoint x: 570, endPoint y: 256, distance: 153.3
click at [600, 187] on icon at bounding box center [564, 57] width 300 height 644
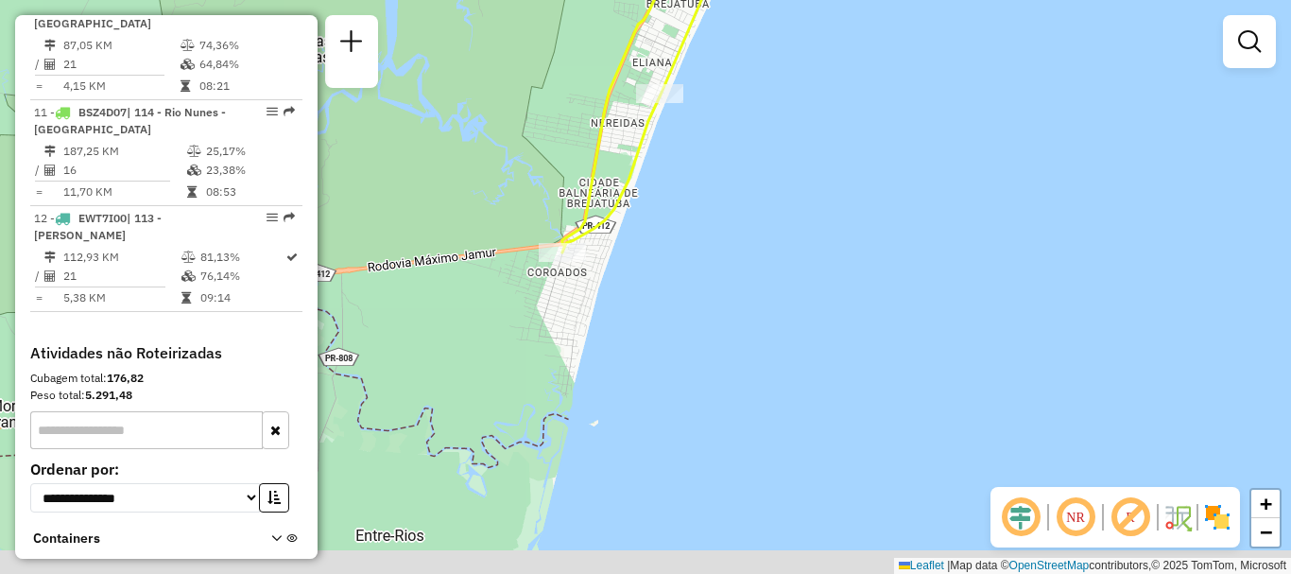
drag, startPoint x: 535, startPoint y: 424, endPoint x: 561, endPoint y: 302, distance: 124.7
click at [561, 302] on div "Rota 8 - Placa BZK8288 91327452 - C ATLANTICO APOS 14 Rota 7 - Placa BSY6I66 91…" at bounding box center [645, 287] width 1291 height 574
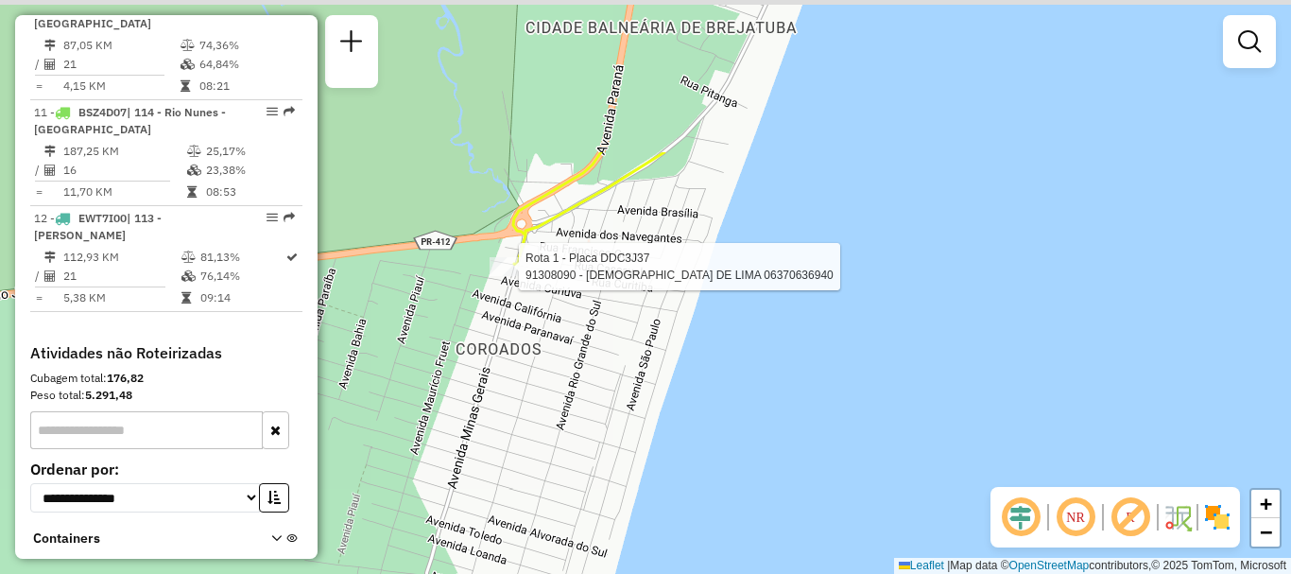
drag, startPoint x: 632, startPoint y: 138, endPoint x: 582, endPoint y: 359, distance: 226.7
click at [582, 359] on div "Rota 8 - Placa BZK8288 91327452 - C ATLANTICO APOS 14 Rota 7 - Placa BSY6I66 91…" at bounding box center [645, 287] width 1291 height 574
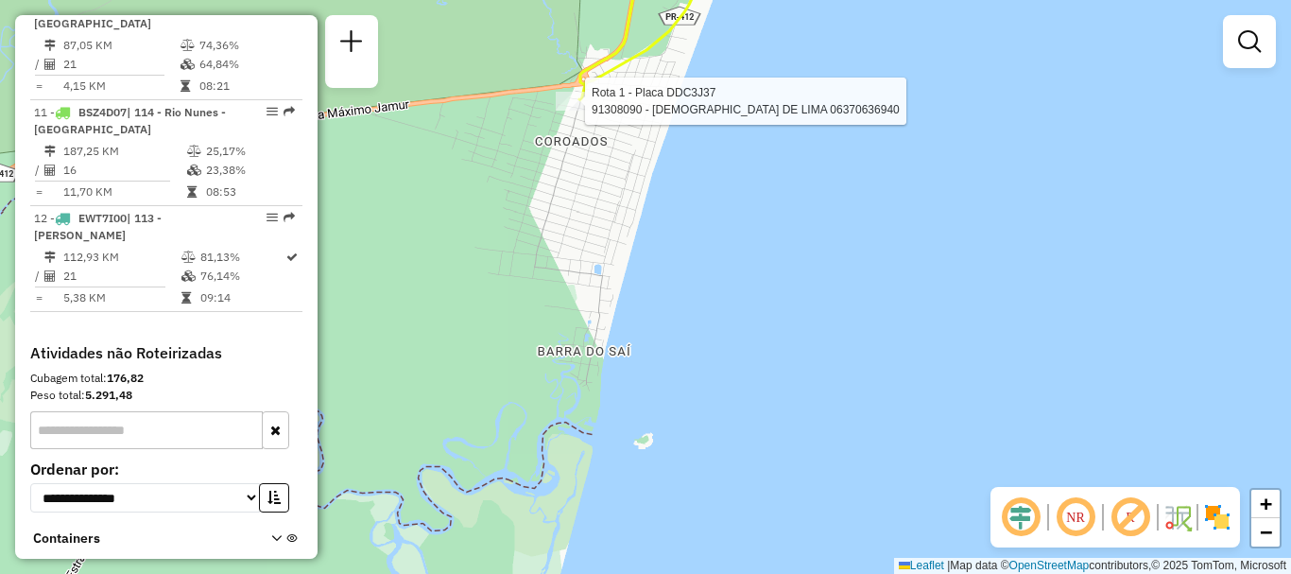
drag, startPoint x: 575, startPoint y: 477, endPoint x: 574, endPoint y: 346, distance: 131.3
click at [574, 346] on div "Rota 8 - Placa BZK8288 91327452 - C ATLANTICO APOS 14 Rota 7 - Placa BSY6I66 91…" at bounding box center [645, 287] width 1291 height 574
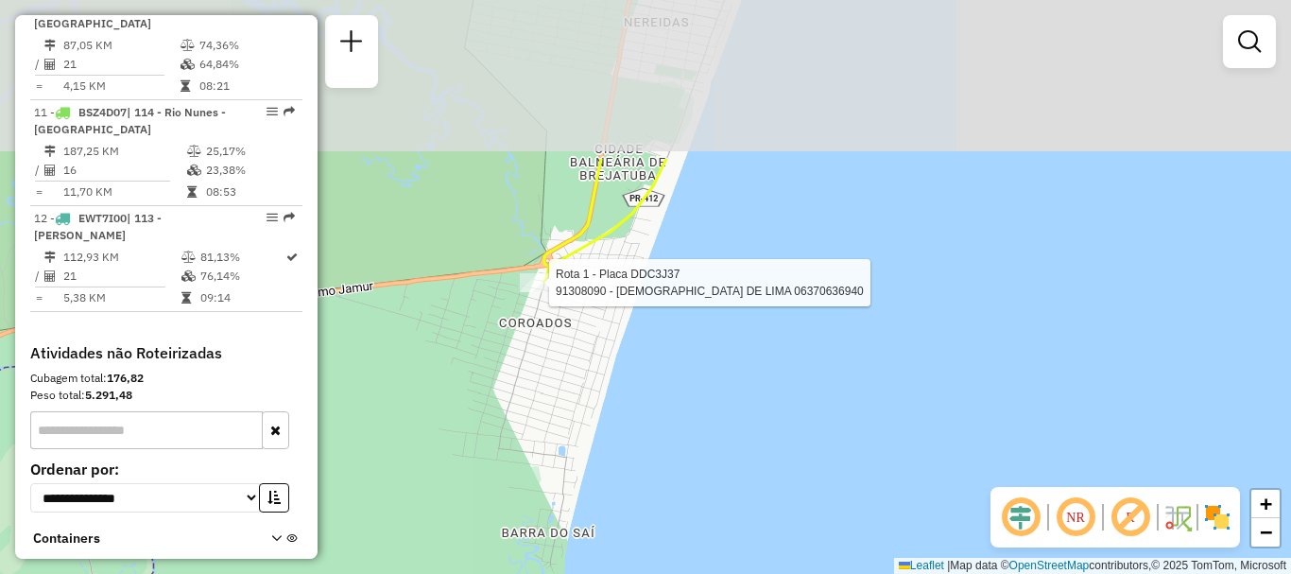
drag, startPoint x: 612, startPoint y: 147, endPoint x: 588, endPoint y: 364, distance: 217.8
click at [588, 364] on div "Rota 8 - Placa BZK8288 91327452 - C ATLANTICO APOS 14 Rota 7 - Placa BSY6I66 91…" at bounding box center [645, 287] width 1291 height 574
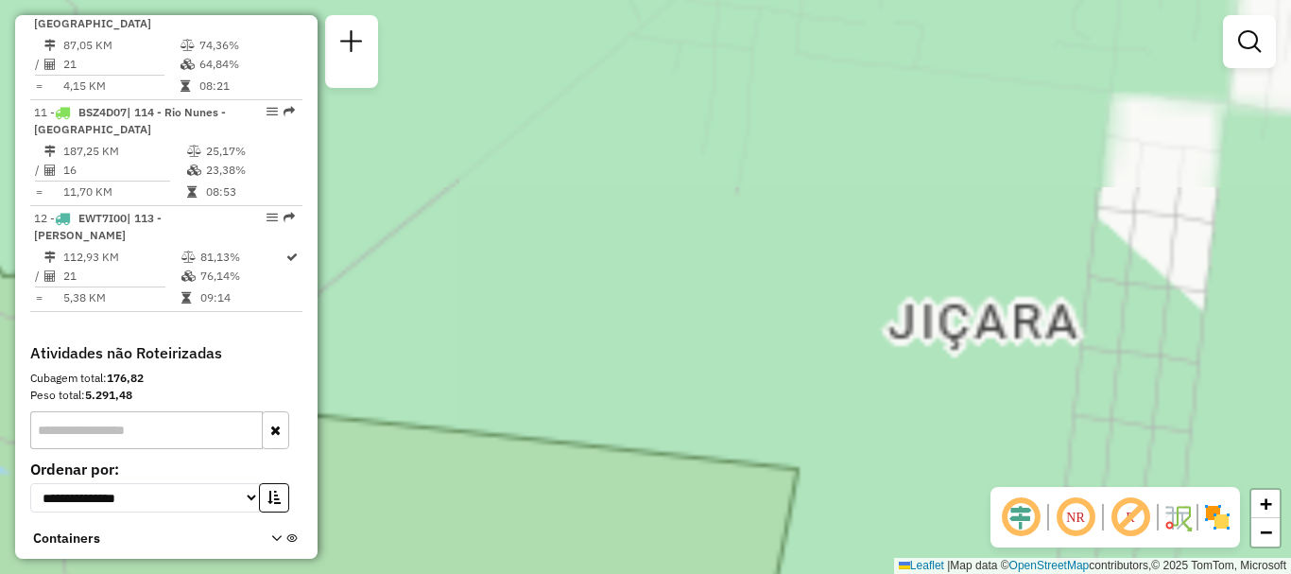
drag, startPoint x: 615, startPoint y: 30, endPoint x: 619, endPoint y: 300, distance: 269.3
click at [617, 300] on div "Rota 8 - Placa BZK8288 91327452 - C ATLANTICO APOS 14 Rota 7 - Placa BSY6I66 91…" at bounding box center [645, 287] width 1291 height 574
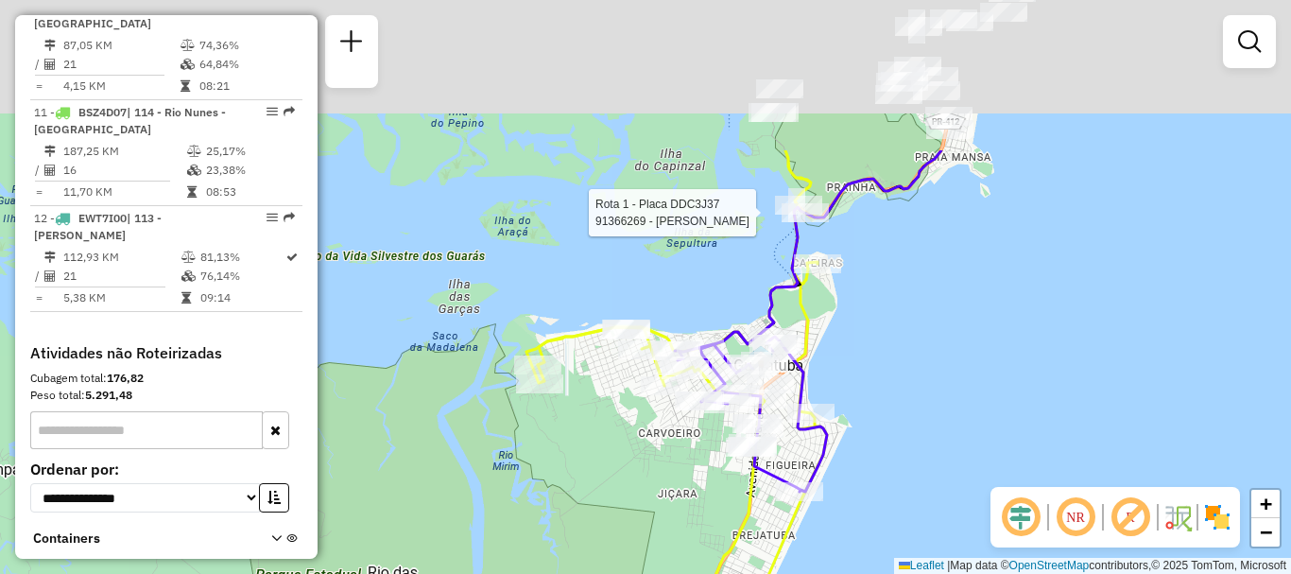
drag, startPoint x: 837, startPoint y: 17, endPoint x: 792, endPoint y: 232, distance: 220.1
click at [792, 222] on div at bounding box center [804, 212] width 47 height 19
